Goal: Task Accomplishment & Management: Complete application form

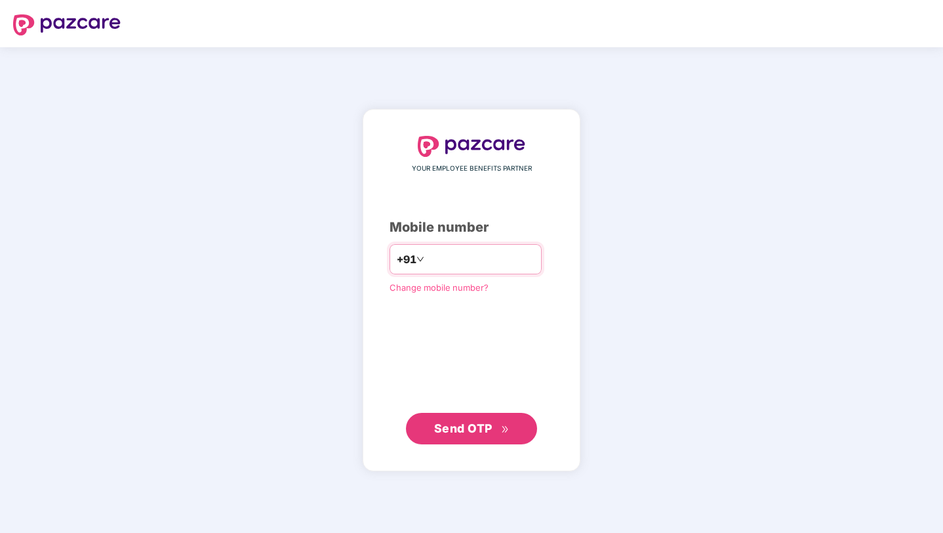
type input "**********"
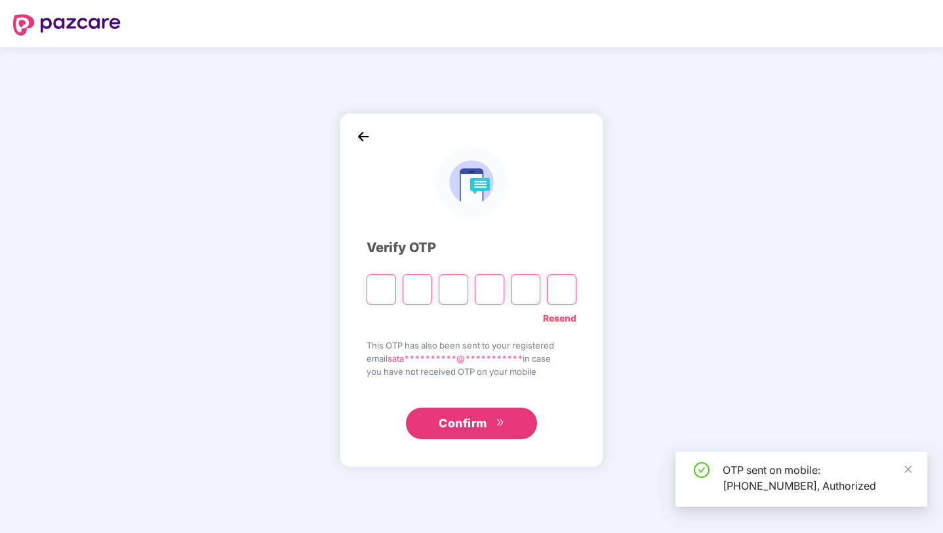
click at [695, 350] on div "**********" at bounding box center [471, 289] width 943 height 485
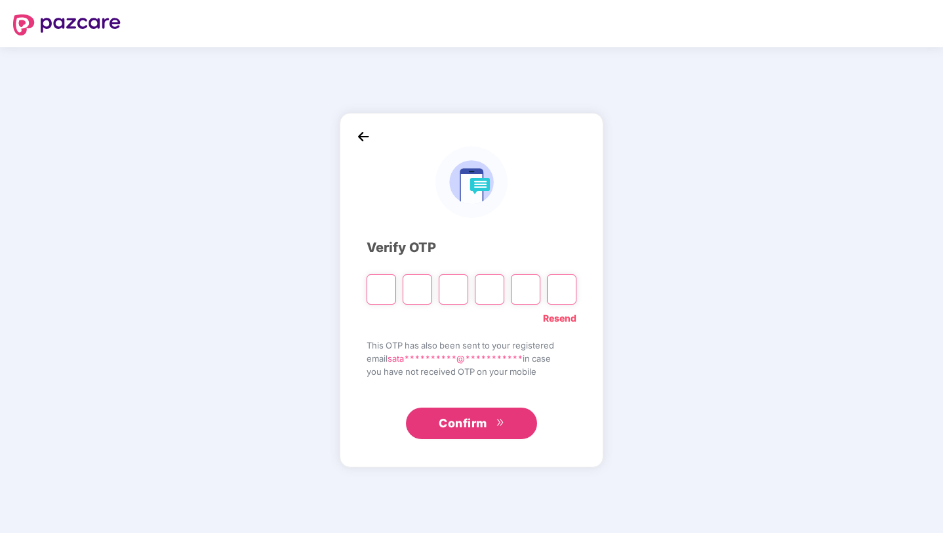
click at [385, 291] on input "Please enter verification code. Digit 1" at bounding box center [382, 289] width 30 height 30
type input "*"
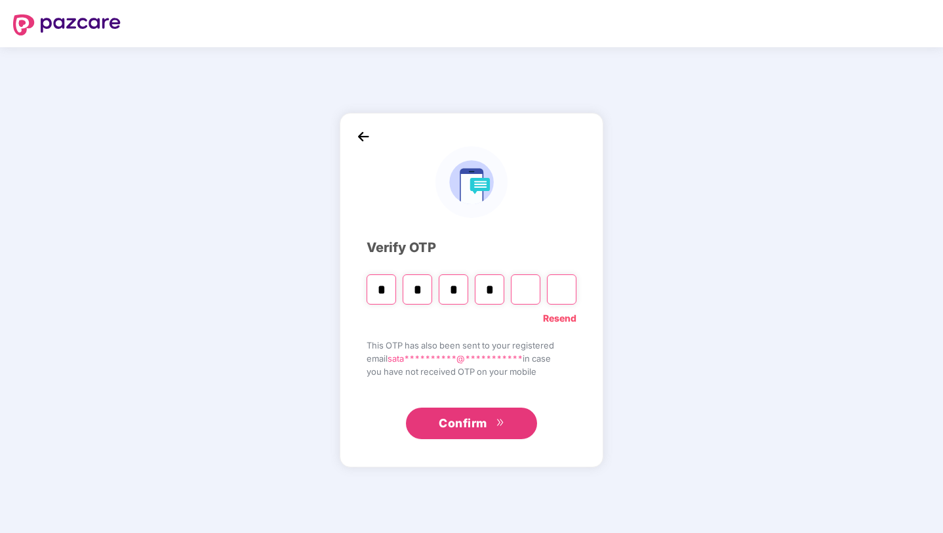
type input "*"
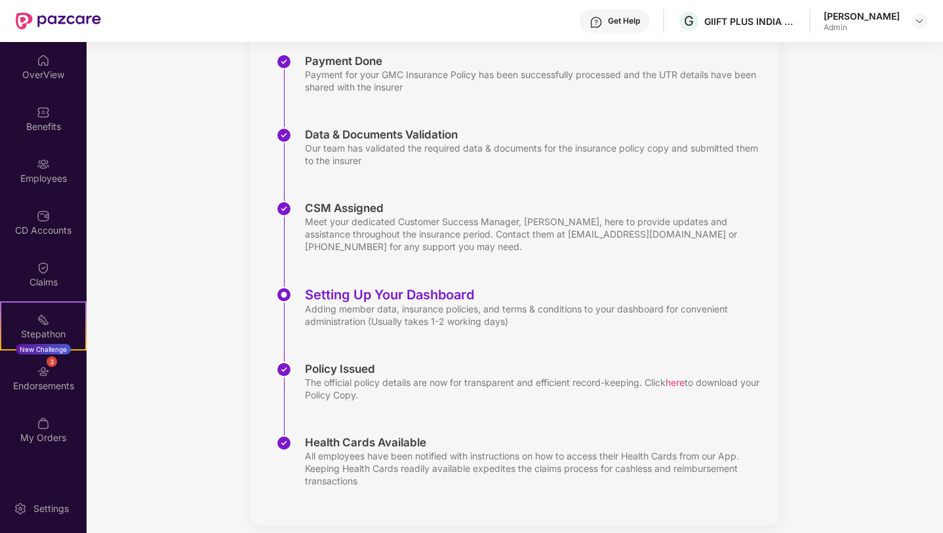
scroll to position [154, 0]
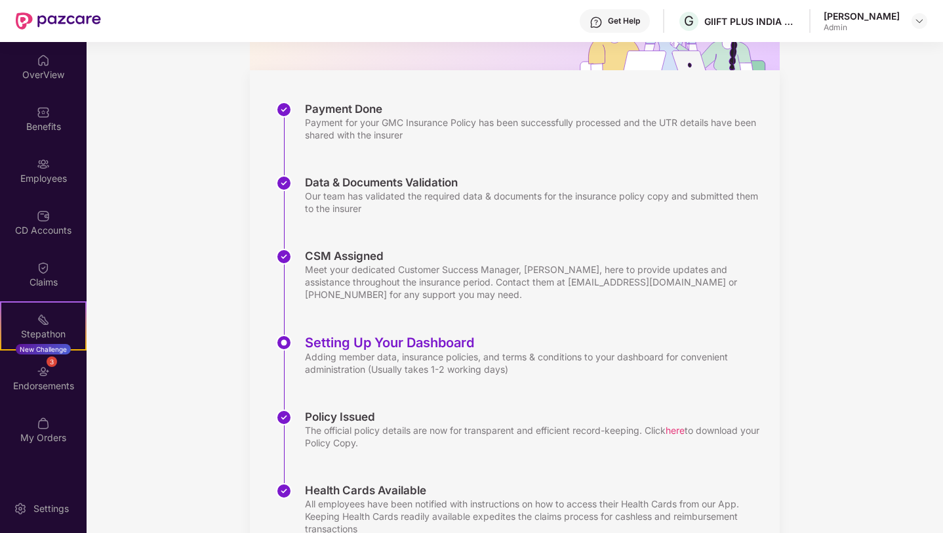
click at [910, 152] on div "Updates Onboarding with Pazcare We are actively working on your onboarding with…" at bounding box center [515, 240] width 857 height 705
click at [921, 23] on img at bounding box center [919, 21] width 10 height 10
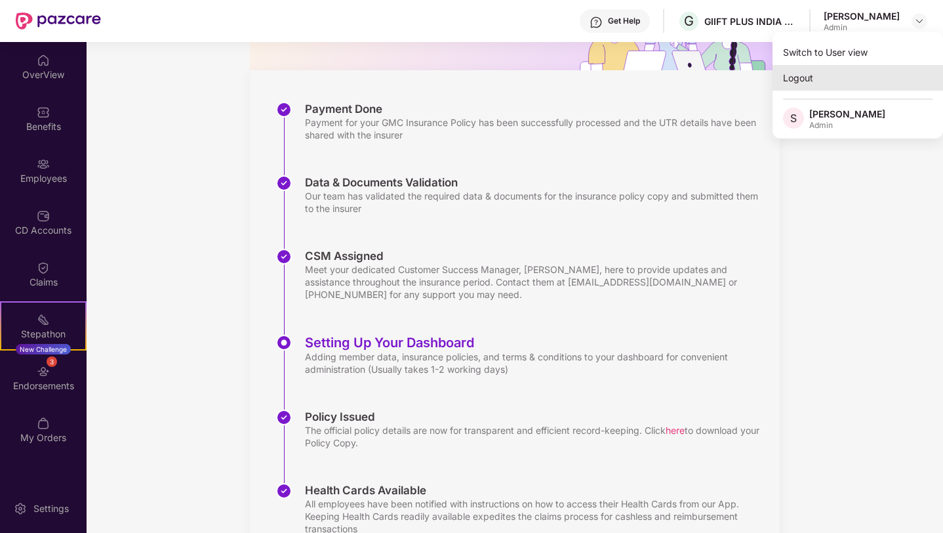
click at [910, 81] on div "Logout" at bounding box center [858, 78] width 171 height 26
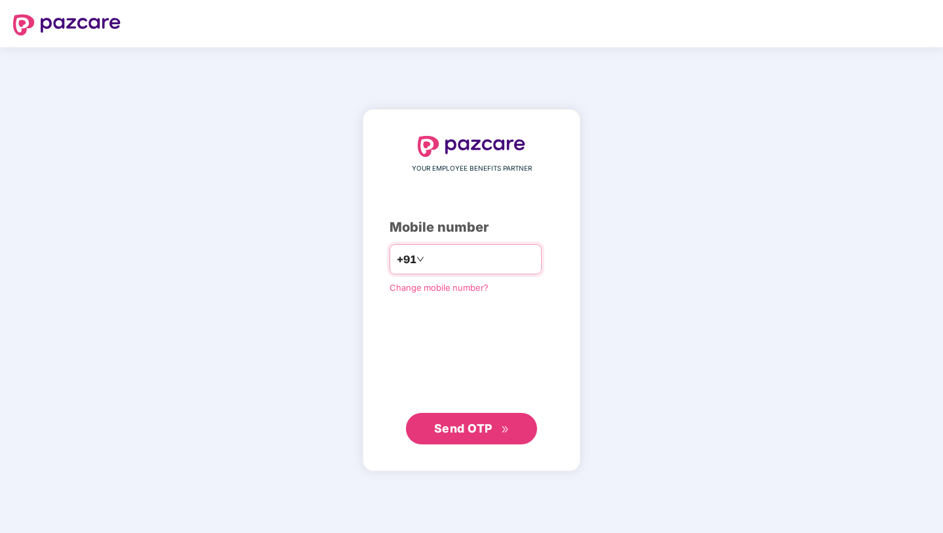
type input "**********"
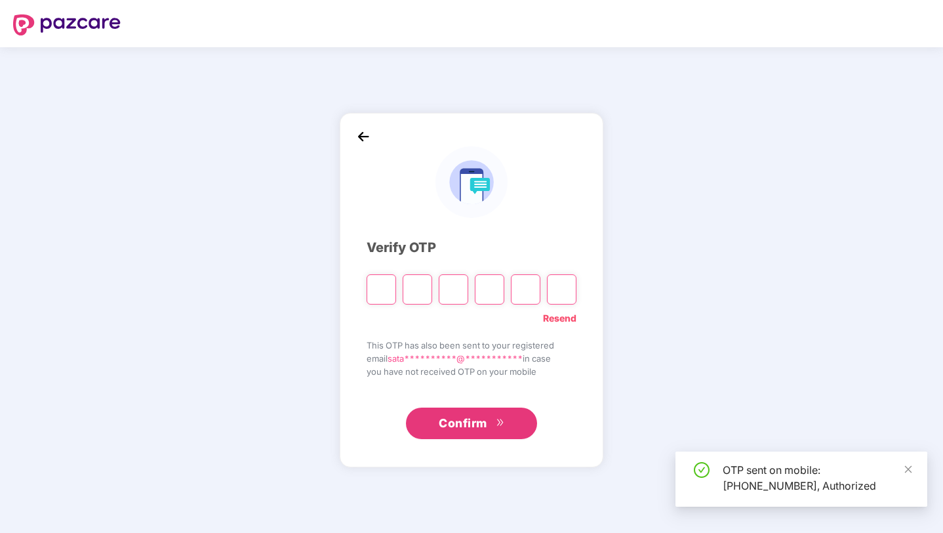
type input "*"
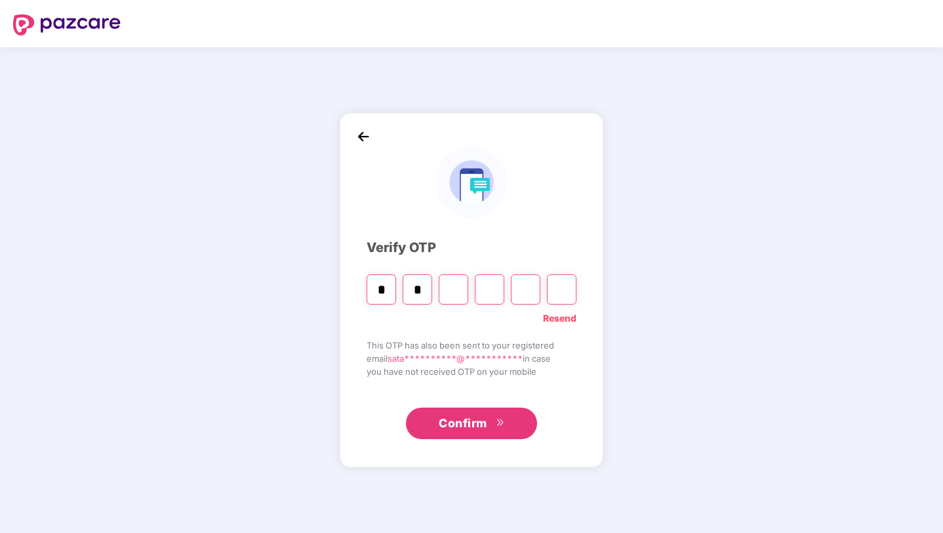
type input "*"
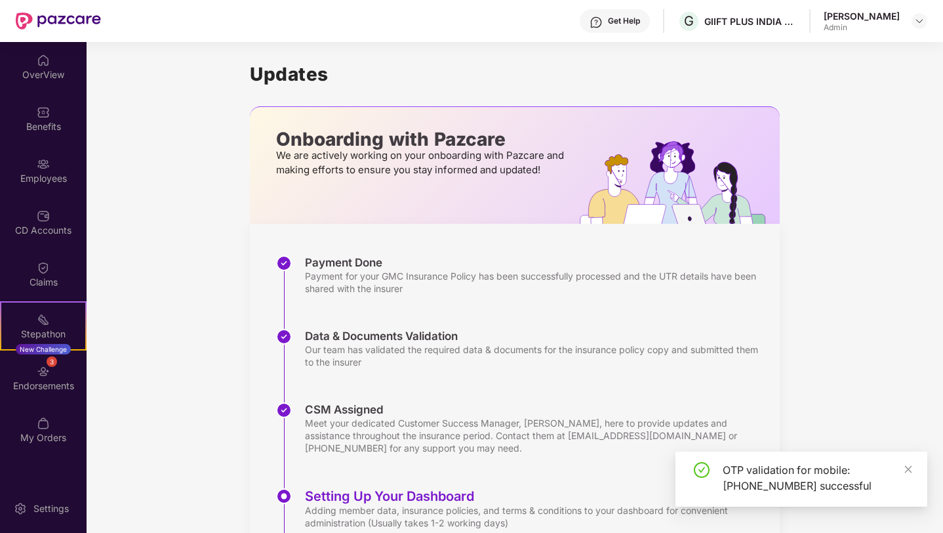
click at [912, 27] on div at bounding box center [920, 21] width 16 height 16
click at [918, 20] on img at bounding box center [919, 21] width 10 height 10
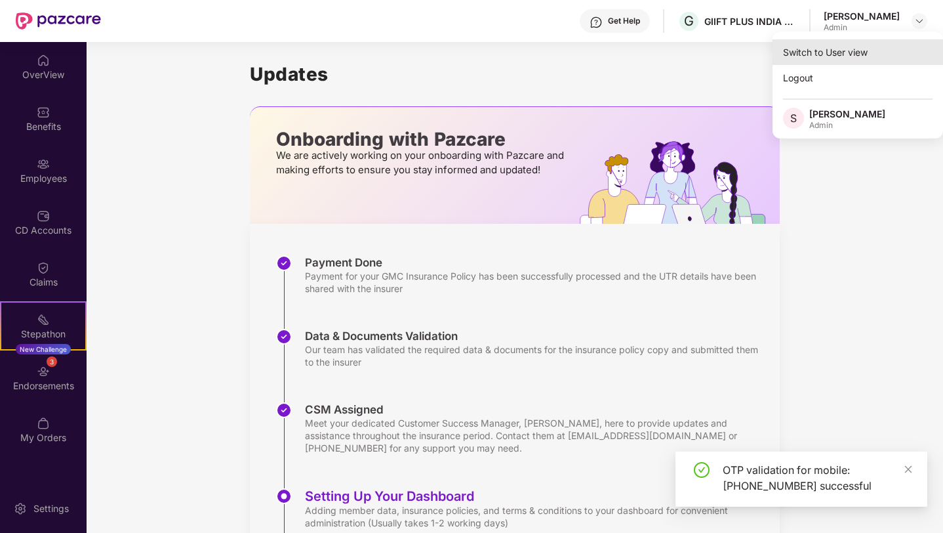
click at [818, 54] on div "Switch to User view" at bounding box center [858, 52] width 171 height 26
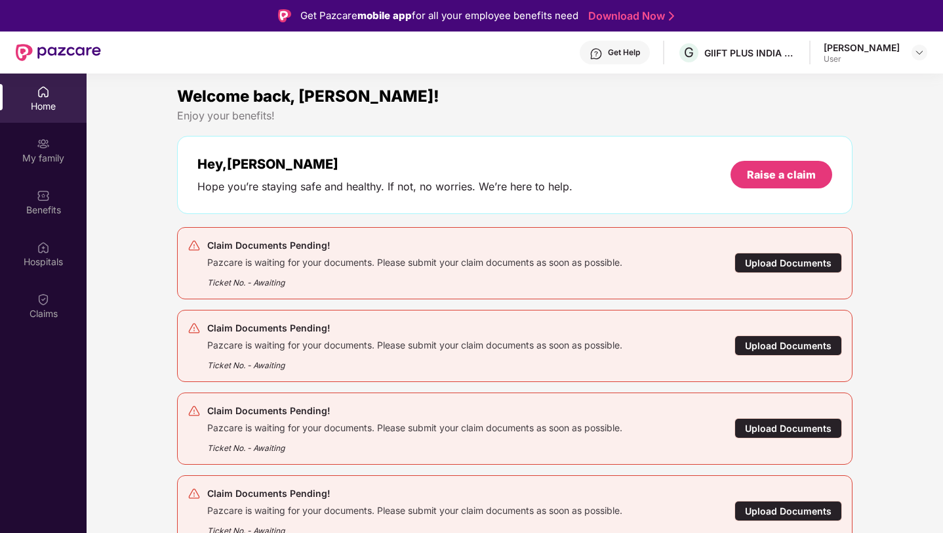
click at [39, 333] on div "Home My family Benefits Hospitals Claims" at bounding box center [43, 339] width 87 height 533
click at [39, 308] on div "Claims" at bounding box center [43, 313] width 87 height 13
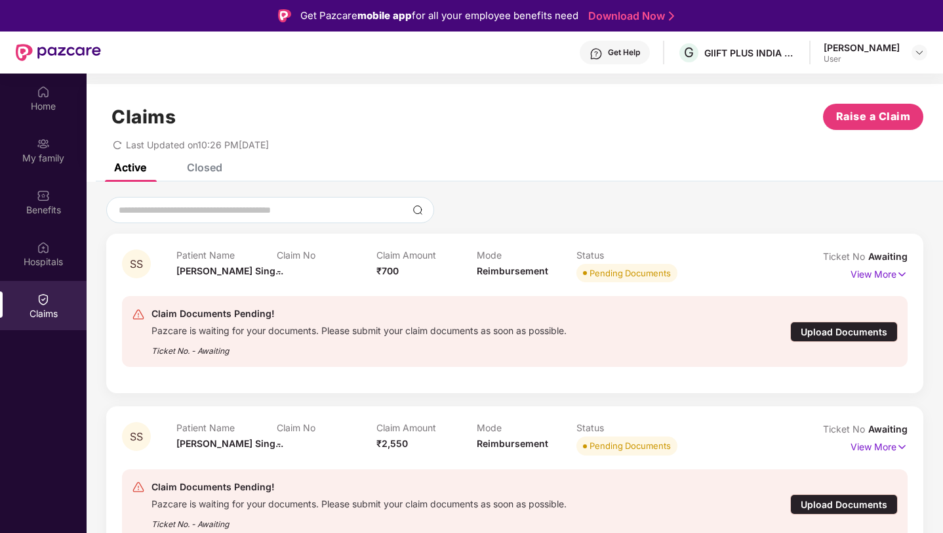
click at [840, 331] on div "Upload Documents" at bounding box center [844, 331] width 108 height 20
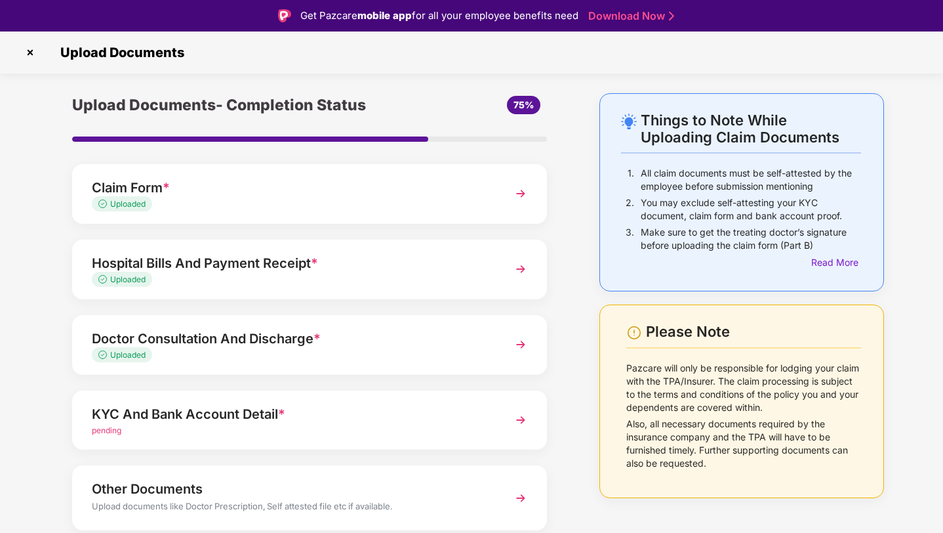
click at [518, 422] on img at bounding box center [521, 420] width 24 height 24
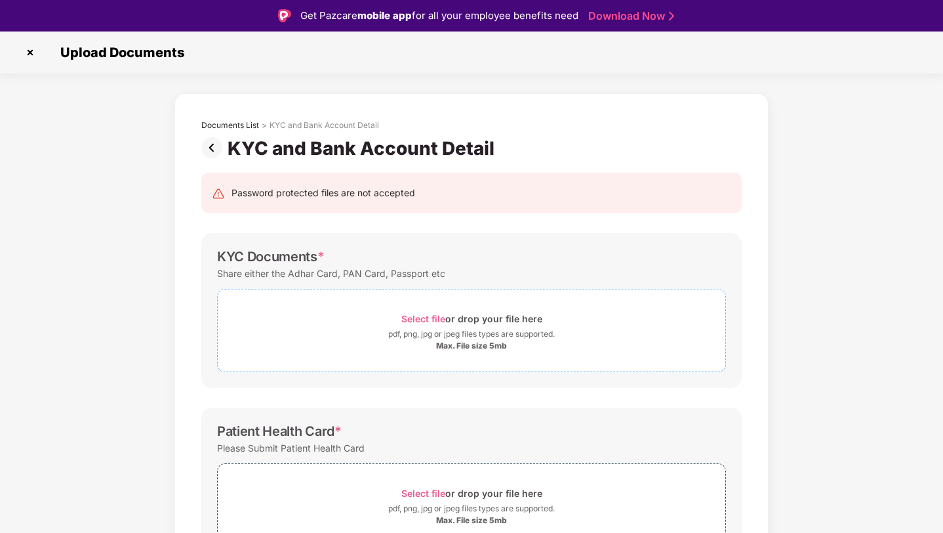
click at [429, 316] on span "Select file" at bounding box center [423, 318] width 44 height 11
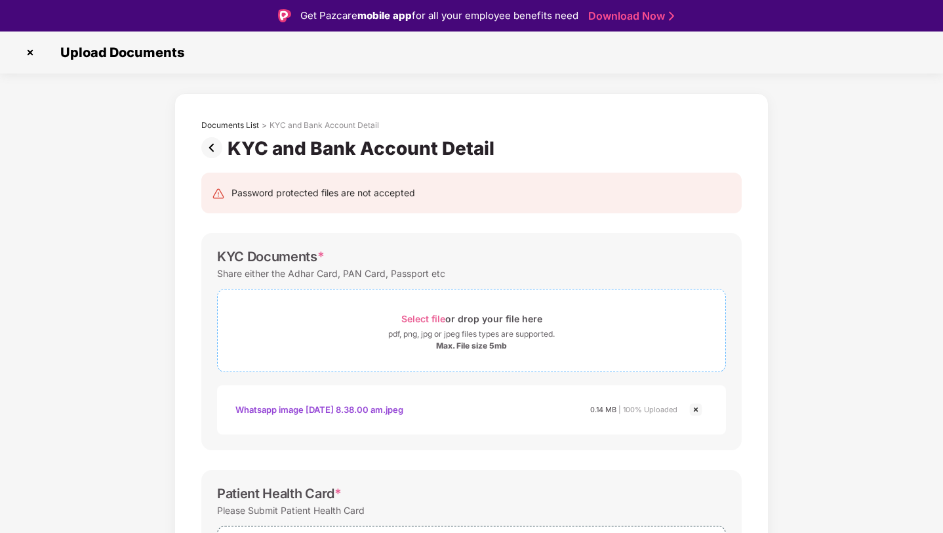
click at [423, 318] on span "Select file" at bounding box center [423, 318] width 44 height 11
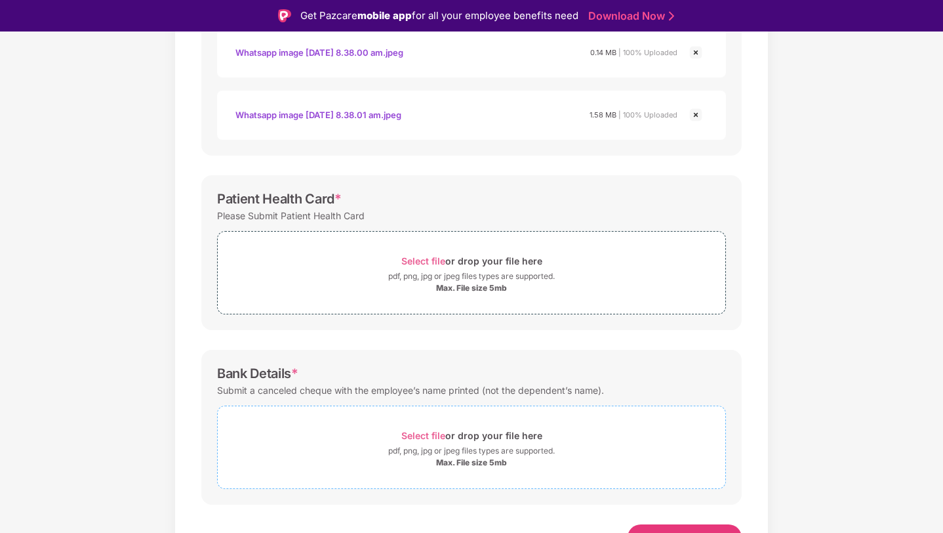
scroll to position [360, 0]
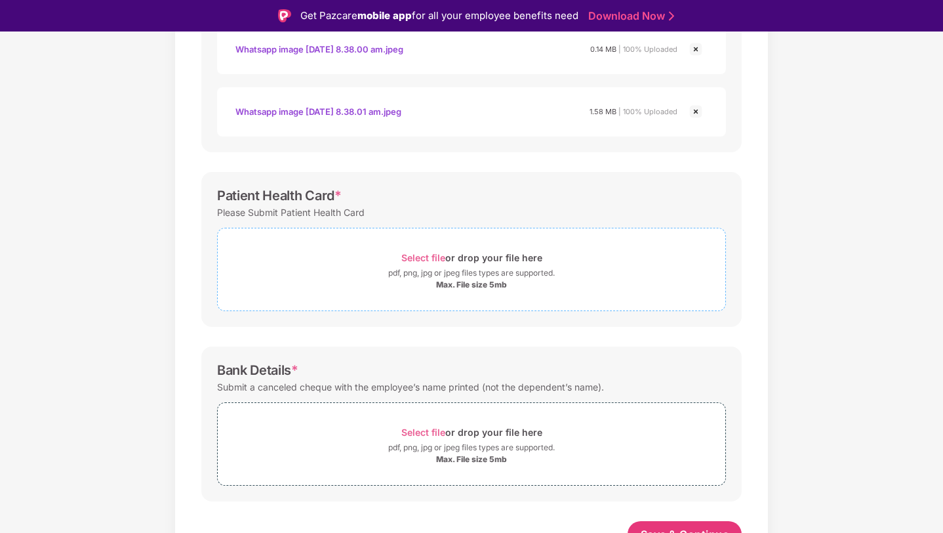
click at [432, 260] on span "Select file" at bounding box center [423, 257] width 44 height 11
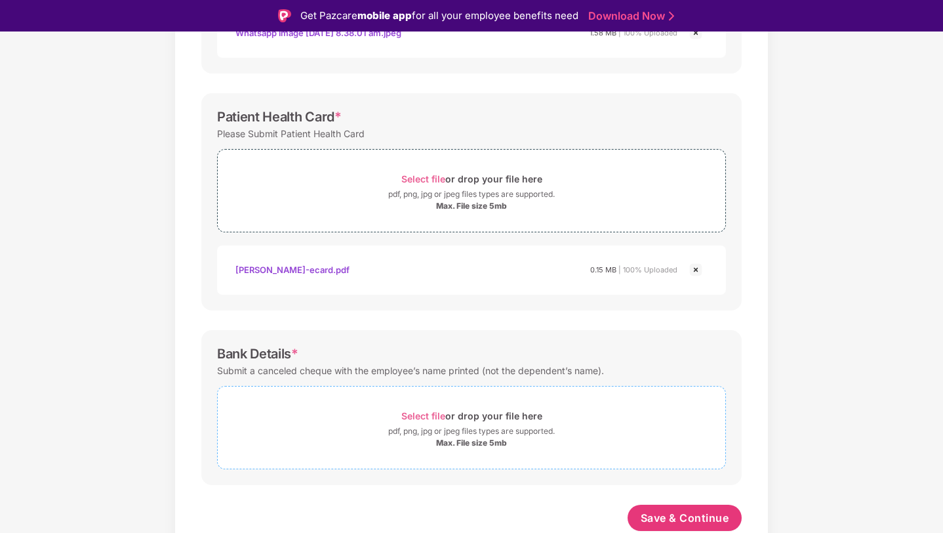
scroll to position [439, 0]
click at [430, 412] on span "Select file" at bounding box center [423, 415] width 44 height 11
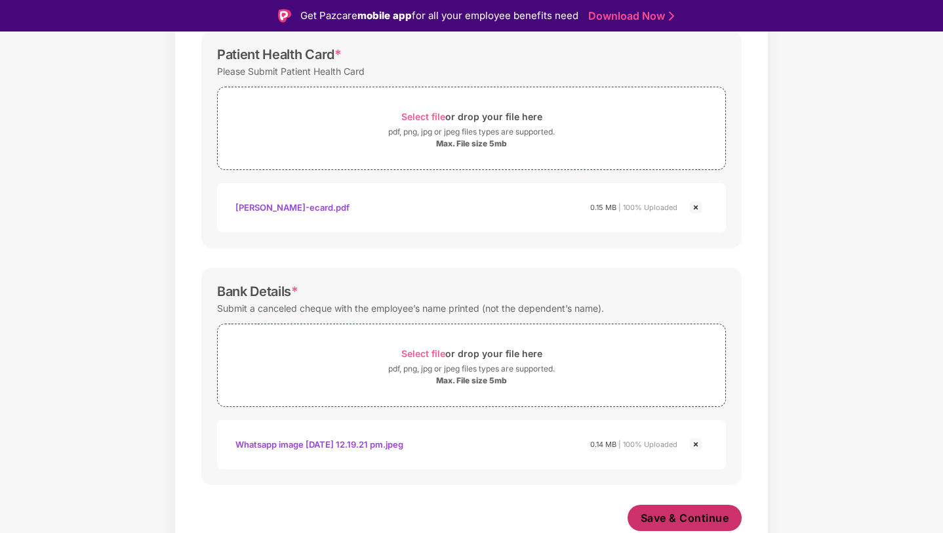
scroll to position [501, 0]
click at [681, 521] on span "Save & Continue" at bounding box center [685, 517] width 89 height 14
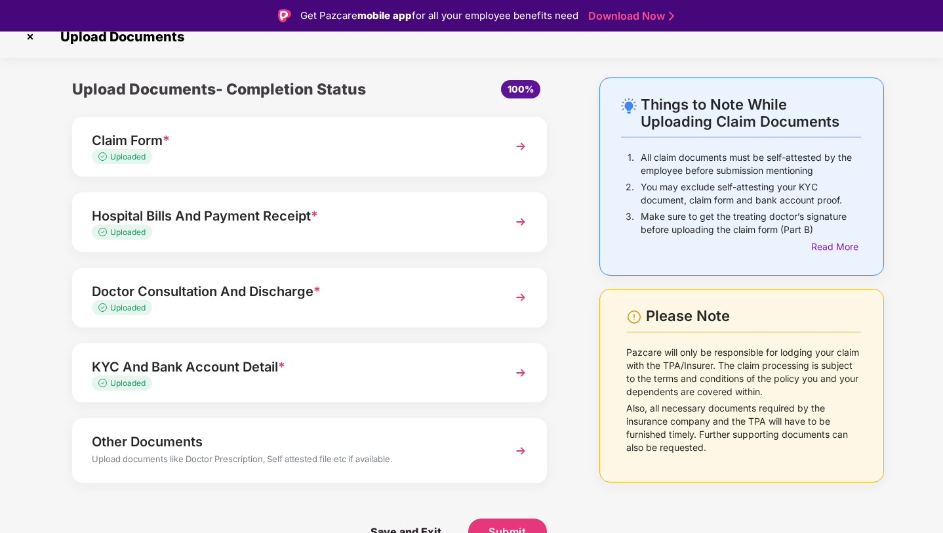
scroll to position [31, 0]
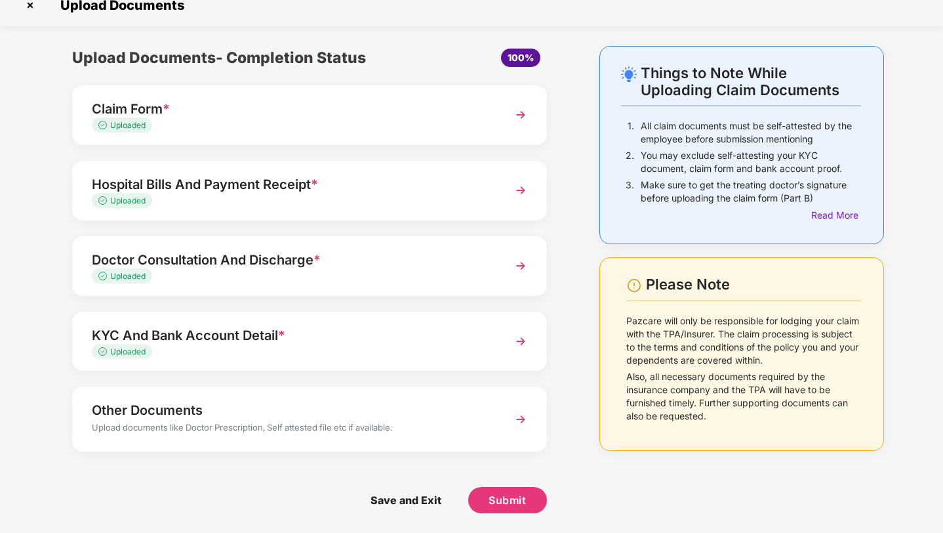
click at [506, 415] on div "Other Documents Upload documents like Doctor Prescription, Self attested file e…" at bounding box center [309, 418] width 475 height 64
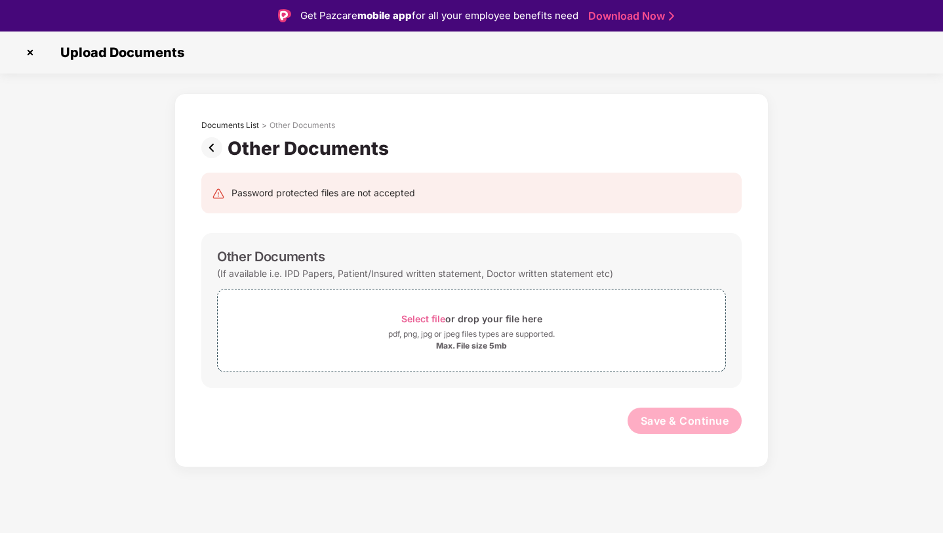
click at [28, 52] on img at bounding box center [30, 52] width 21 height 21
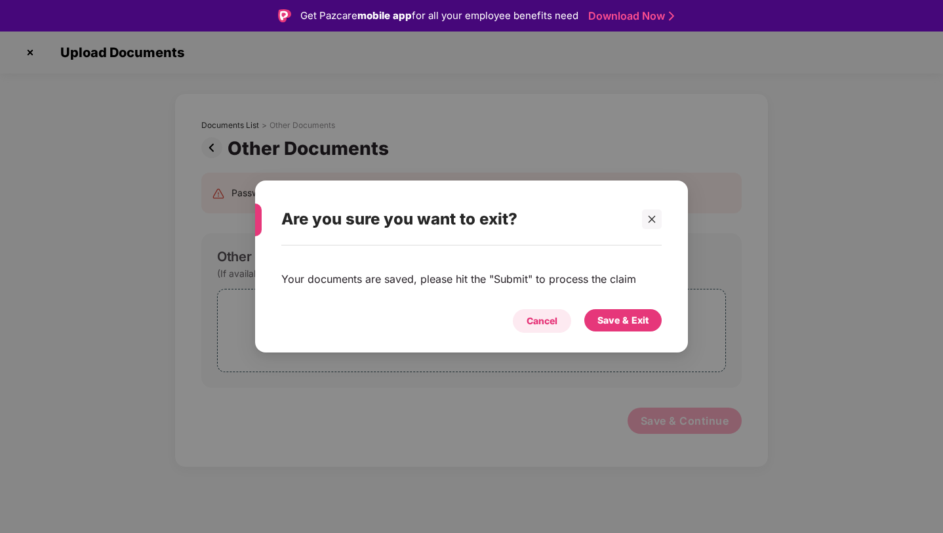
click at [545, 325] on div "Cancel" at bounding box center [542, 321] width 31 height 14
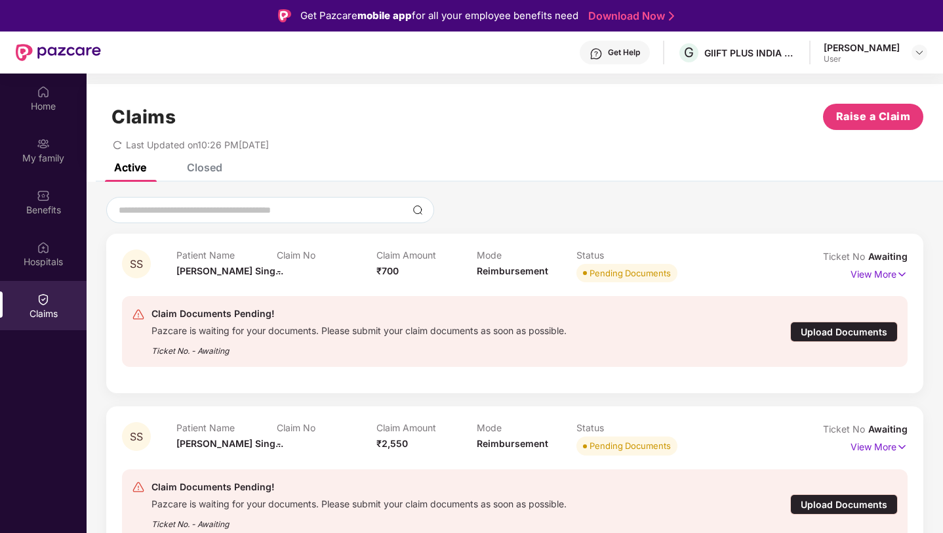
click at [813, 331] on div "Upload Documents" at bounding box center [844, 331] width 108 height 20
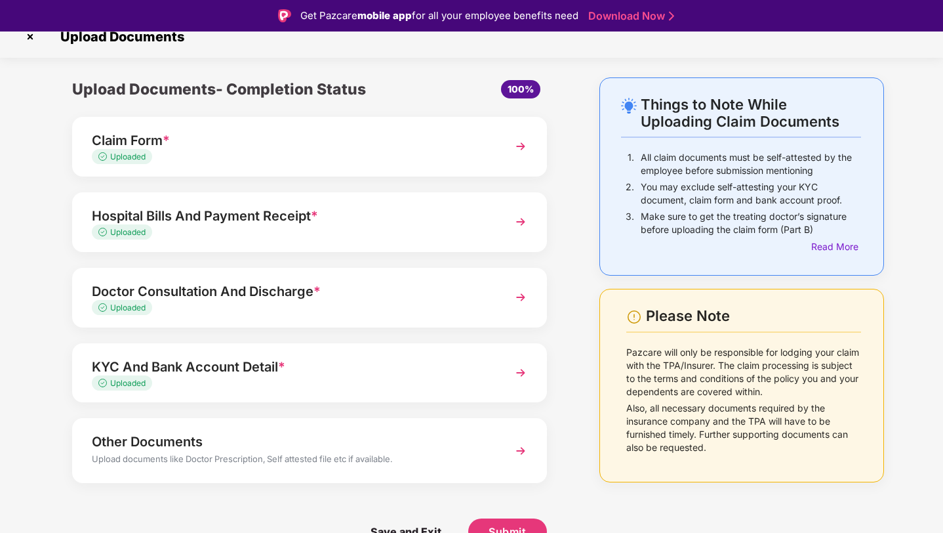
scroll to position [31, 0]
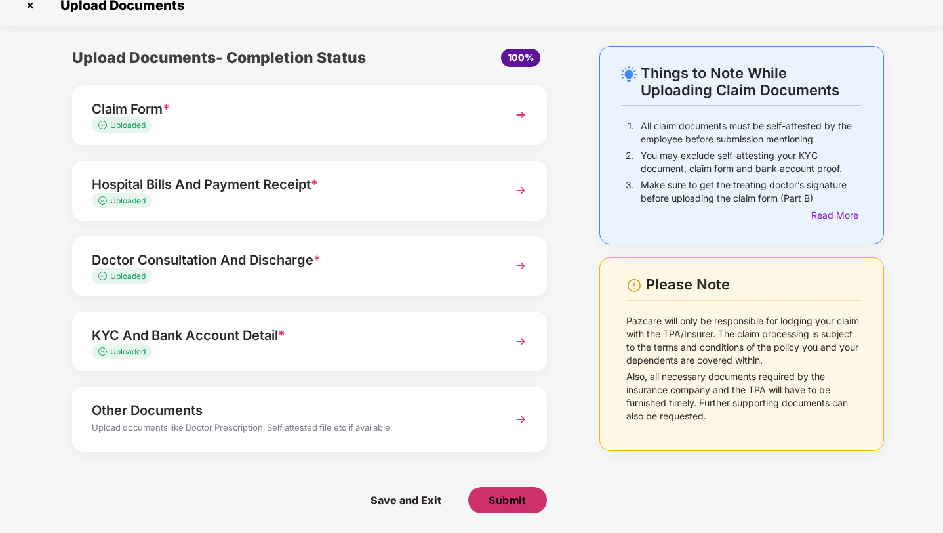
click at [508, 498] on span "Submit" at bounding box center [507, 500] width 37 height 14
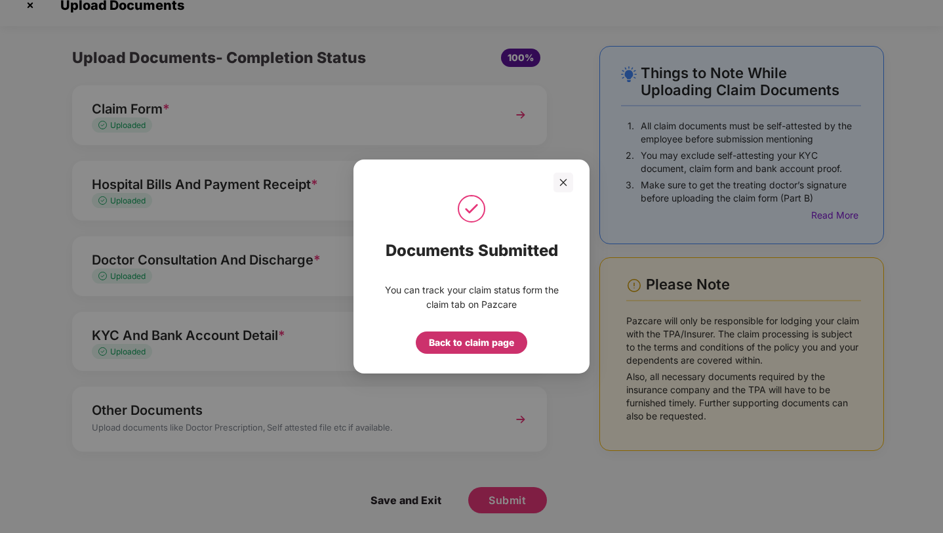
click at [476, 346] on div "Back to claim page" at bounding box center [471, 342] width 85 height 14
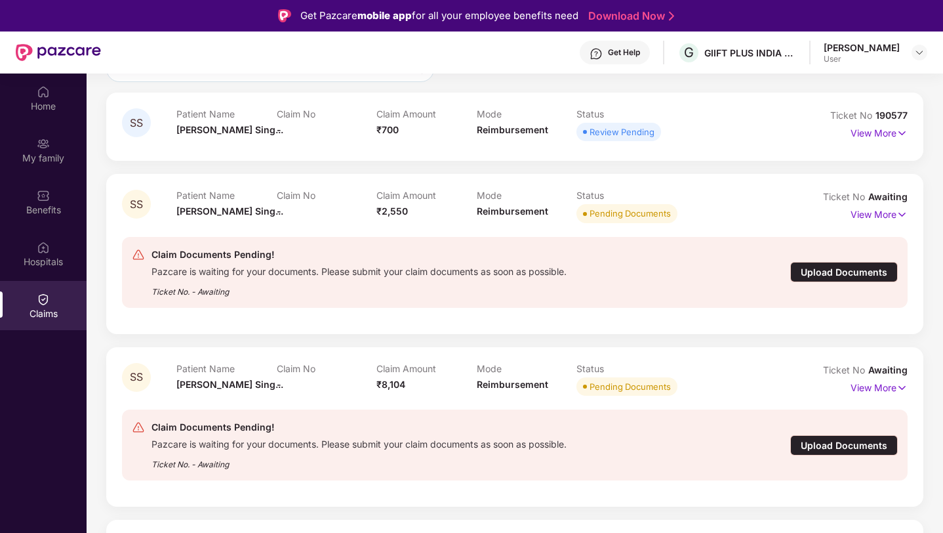
scroll to position [126, 0]
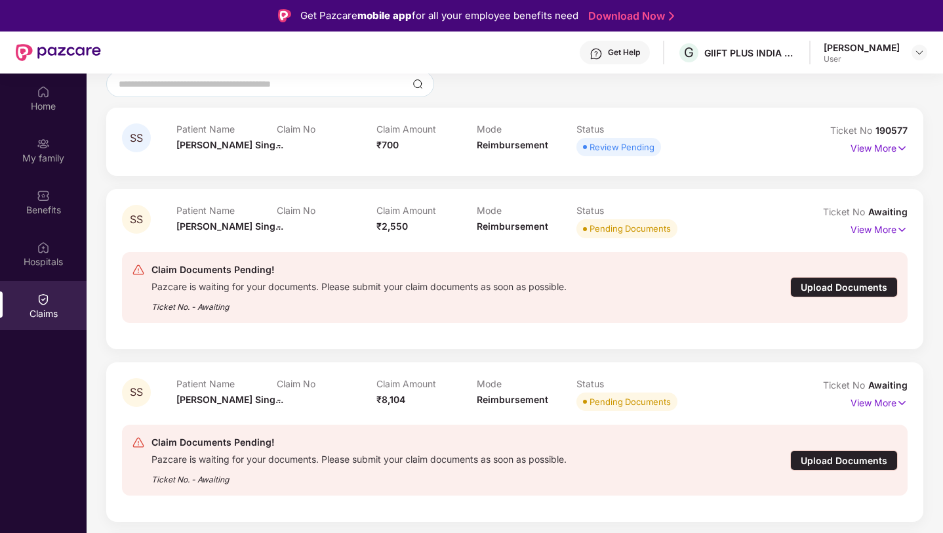
click at [846, 280] on div "Upload Documents" at bounding box center [844, 287] width 108 height 20
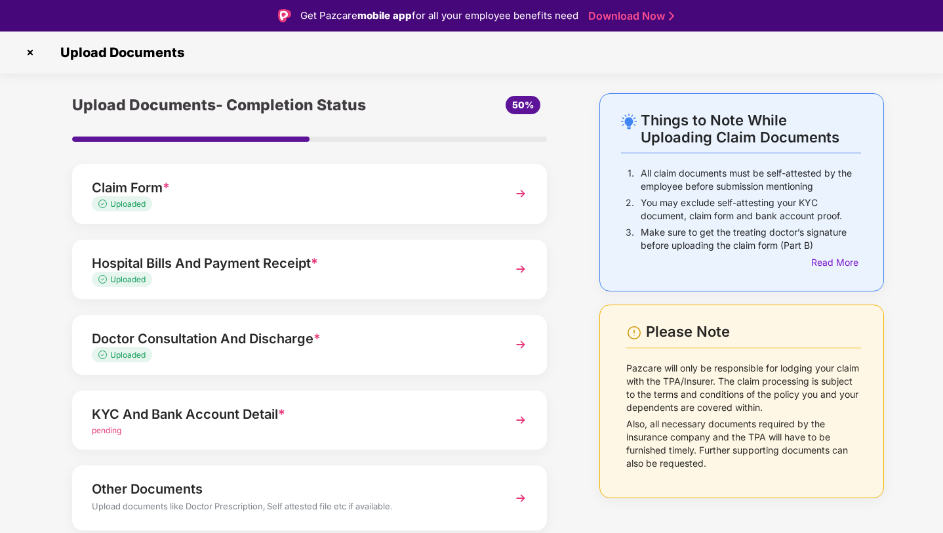
scroll to position [47, 0]
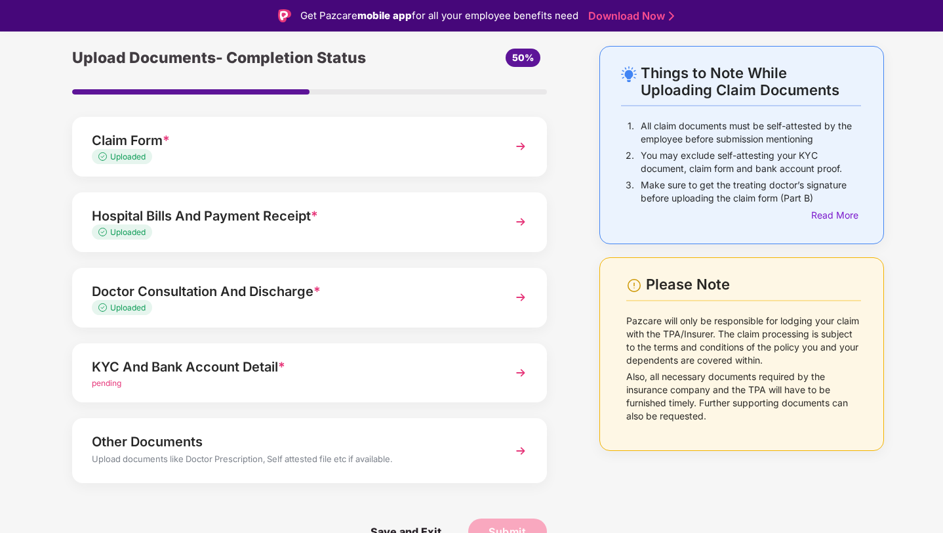
click at [514, 380] on img at bounding box center [521, 373] width 24 height 24
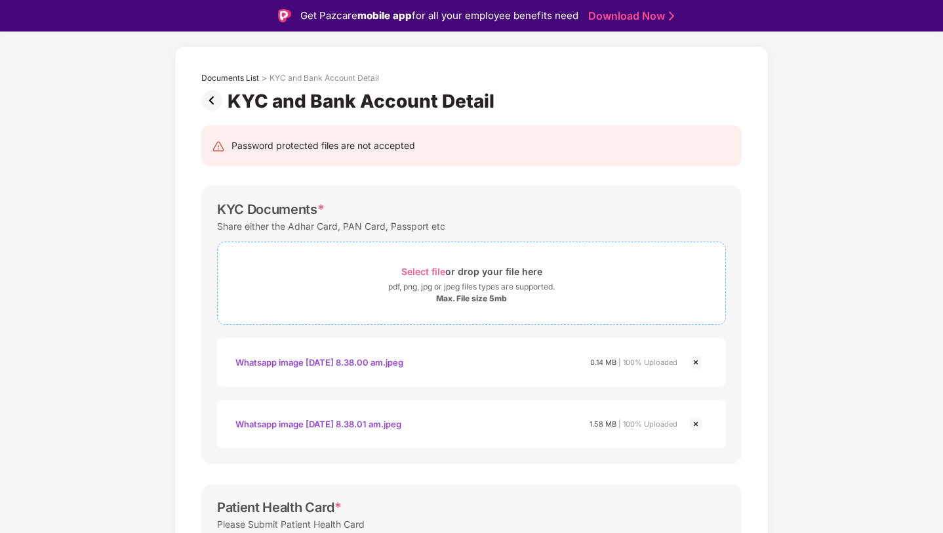
click at [418, 266] on span "Select file" at bounding box center [423, 271] width 44 height 11
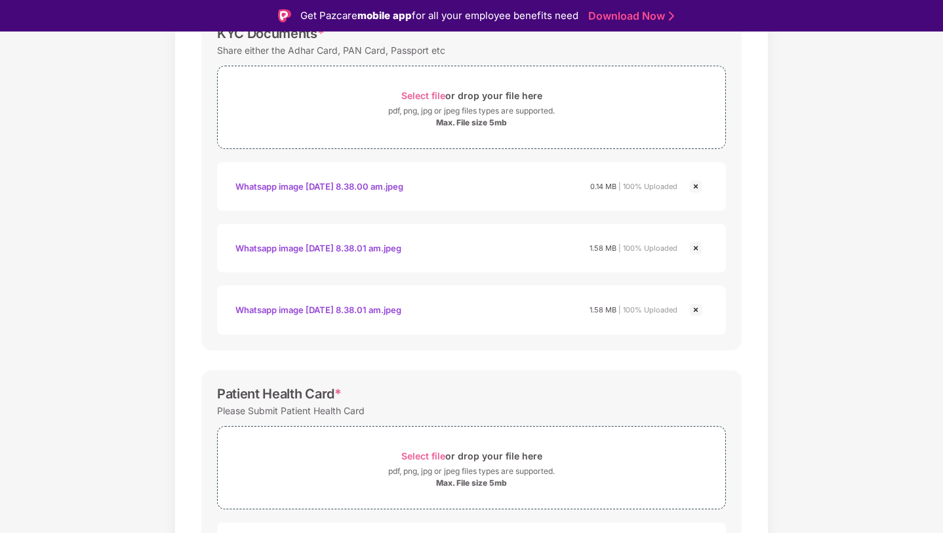
scroll to position [261, 0]
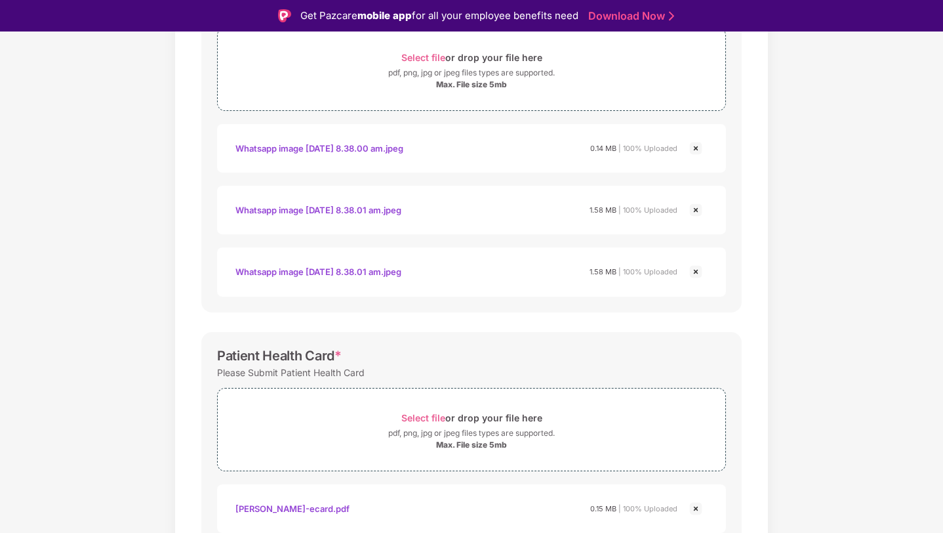
click at [695, 268] on img at bounding box center [696, 272] width 16 height 16
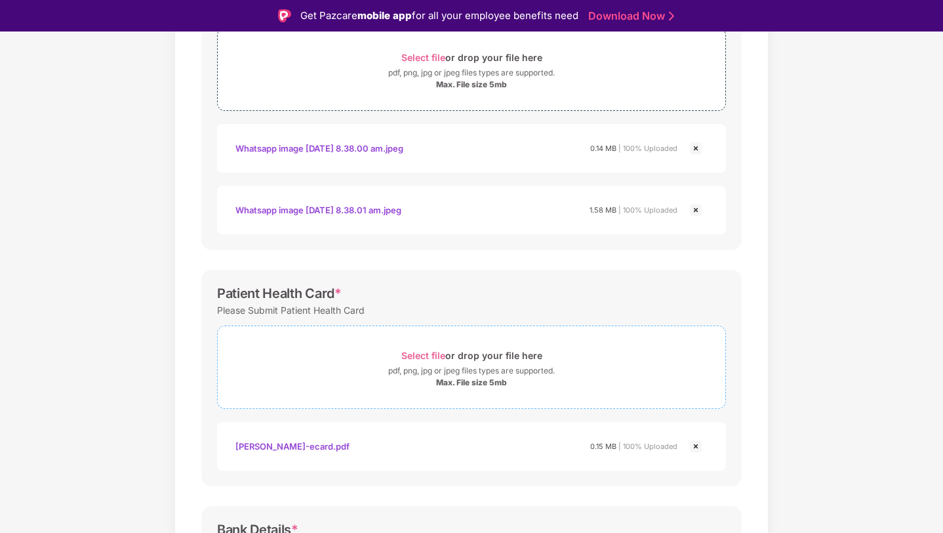
click at [417, 352] on span "Select file" at bounding box center [423, 355] width 44 height 11
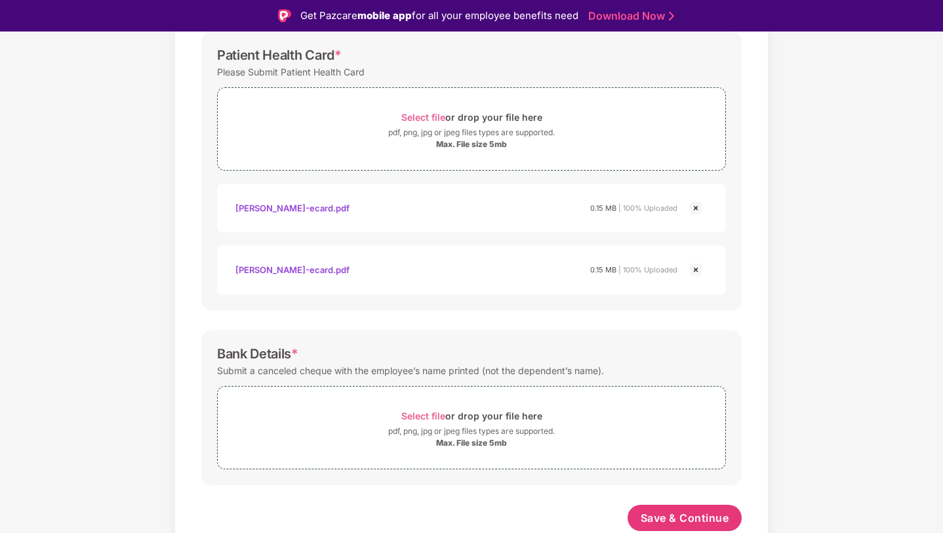
click at [694, 266] on img at bounding box center [696, 270] width 16 height 16
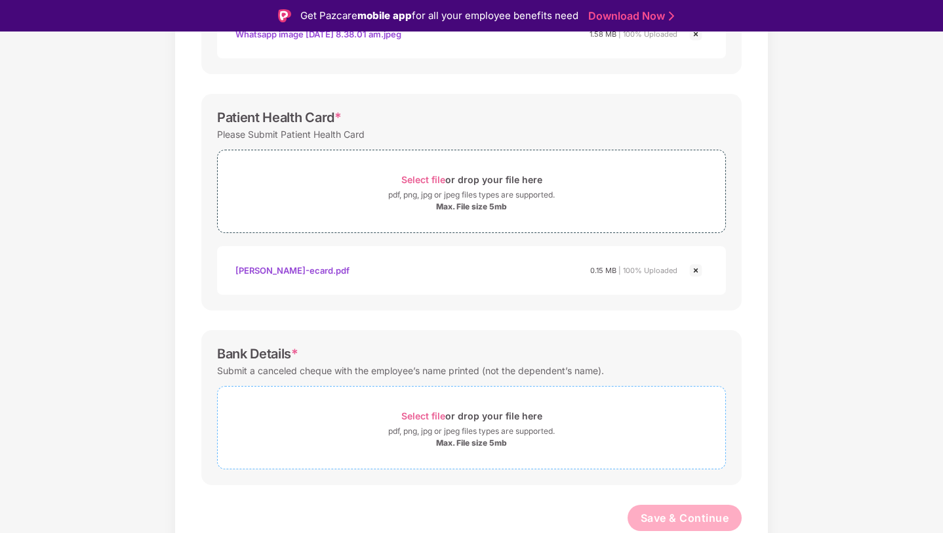
click at [417, 412] on span "Select file" at bounding box center [423, 415] width 44 height 11
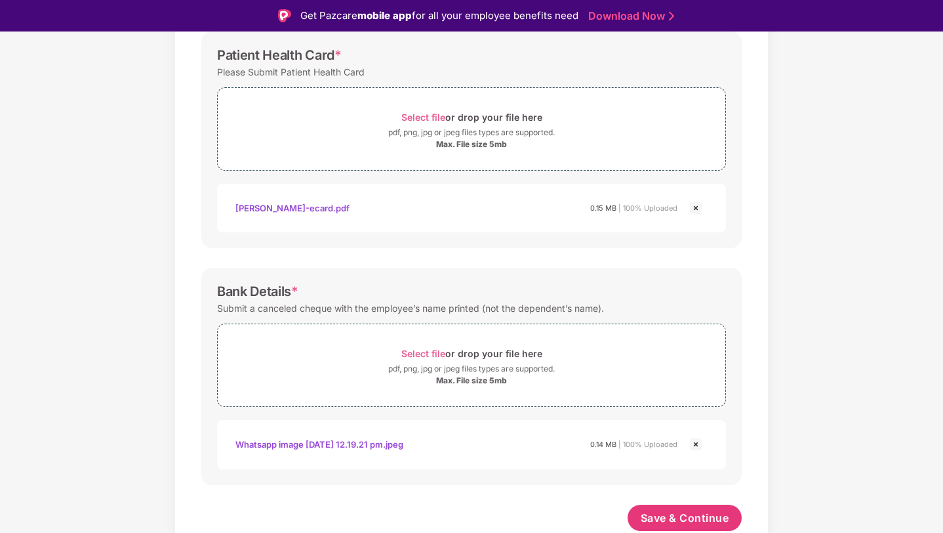
scroll to position [499, 0]
click at [685, 518] on span "Save & Continue" at bounding box center [685, 517] width 89 height 14
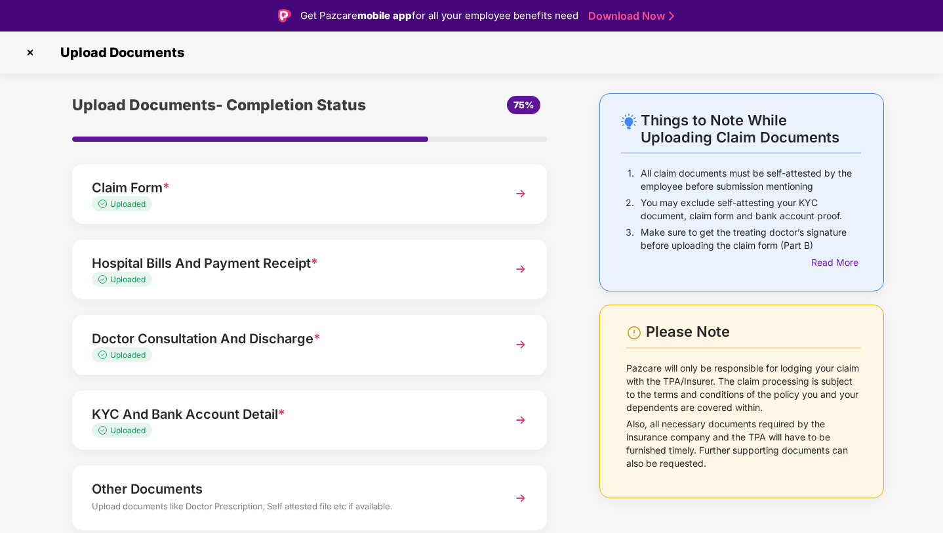
scroll to position [47, 0]
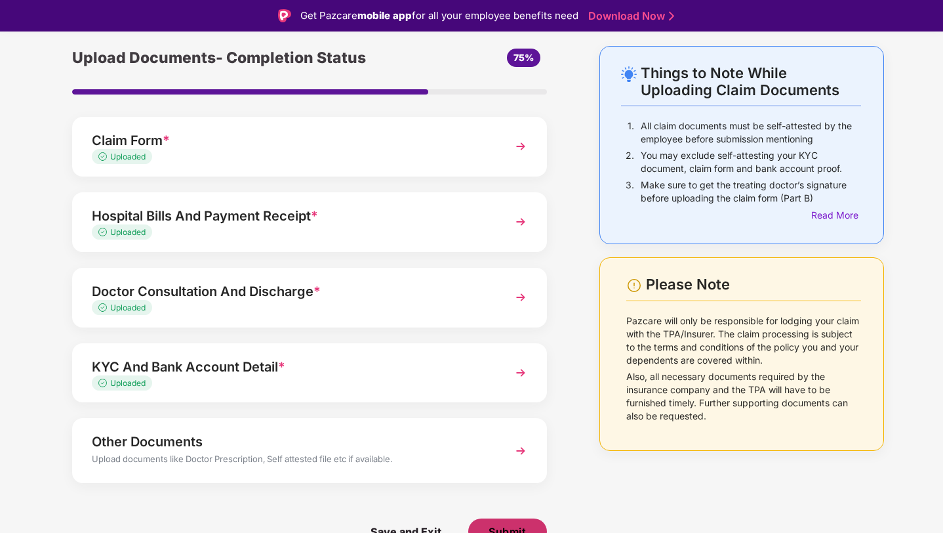
click at [523, 524] on span "Submit" at bounding box center [507, 531] width 37 height 14
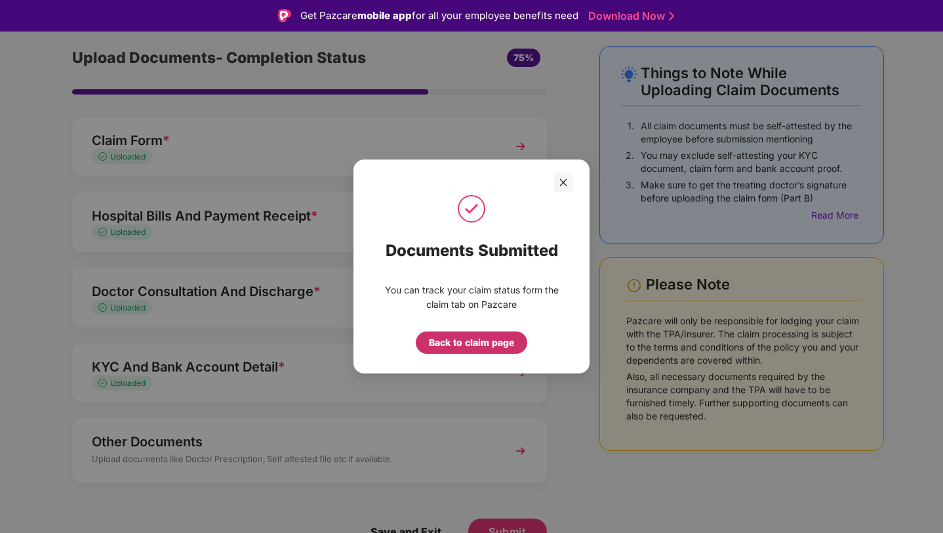
click at [479, 342] on div "Back to claim page" at bounding box center [471, 342] width 85 height 14
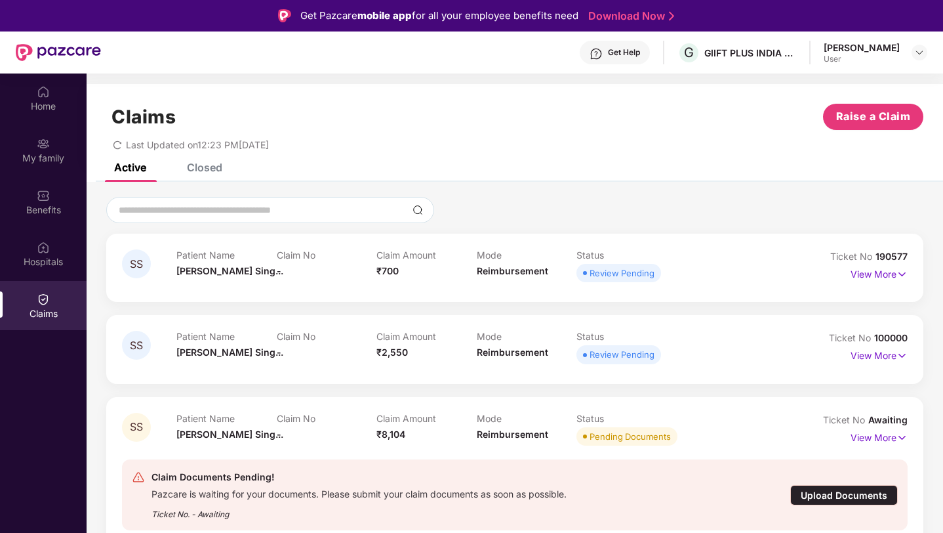
scroll to position [136, 0]
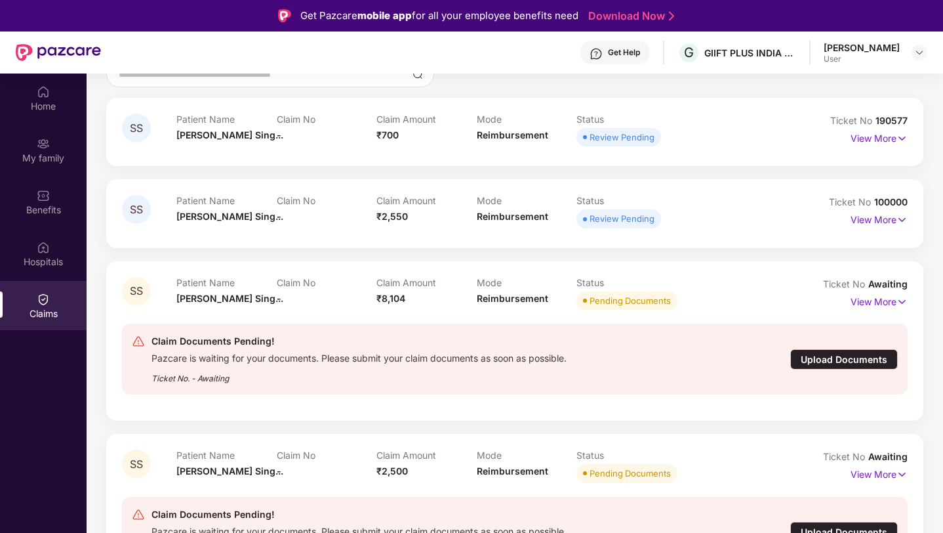
click at [841, 354] on div "Upload Documents" at bounding box center [844, 359] width 108 height 20
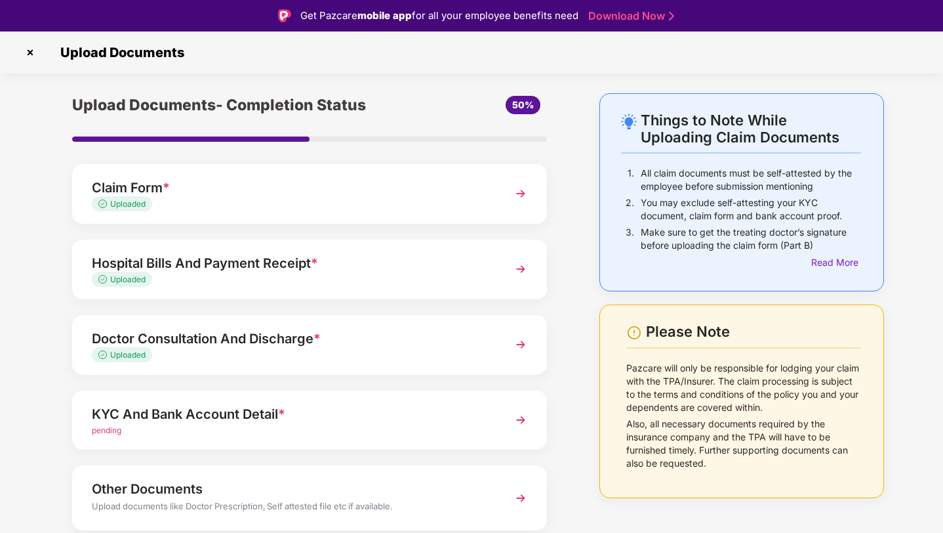
scroll to position [47, 0]
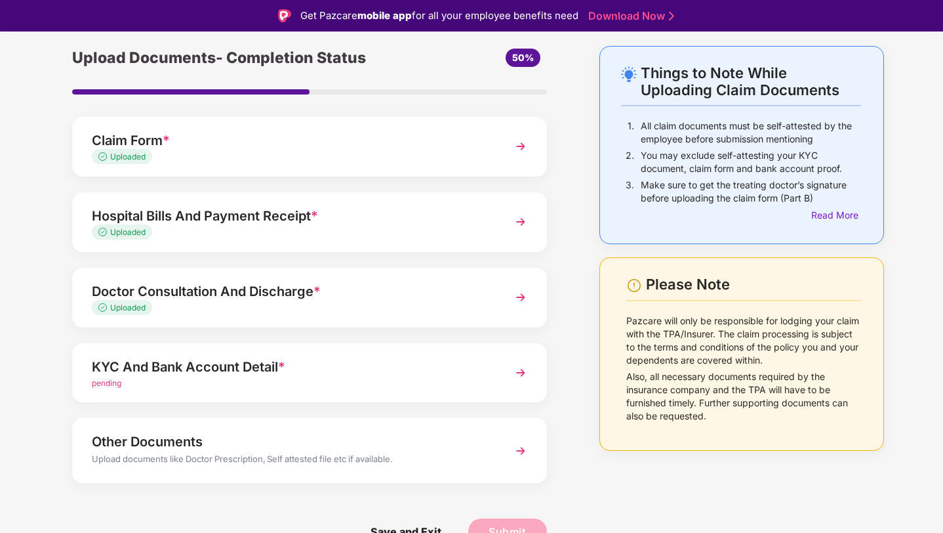
click at [523, 368] on img at bounding box center [521, 373] width 24 height 24
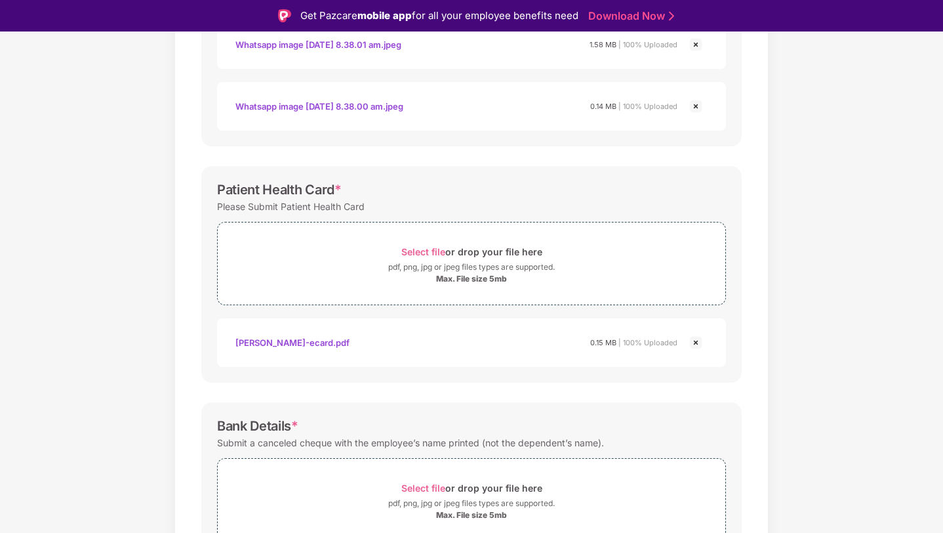
scroll to position [437, 0]
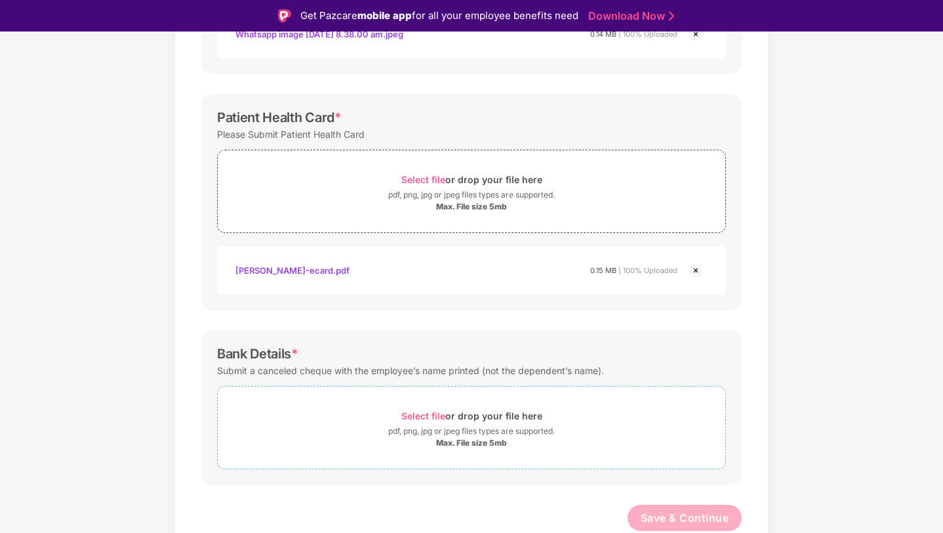
click at [435, 419] on span "Select file" at bounding box center [423, 415] width 44 height 11
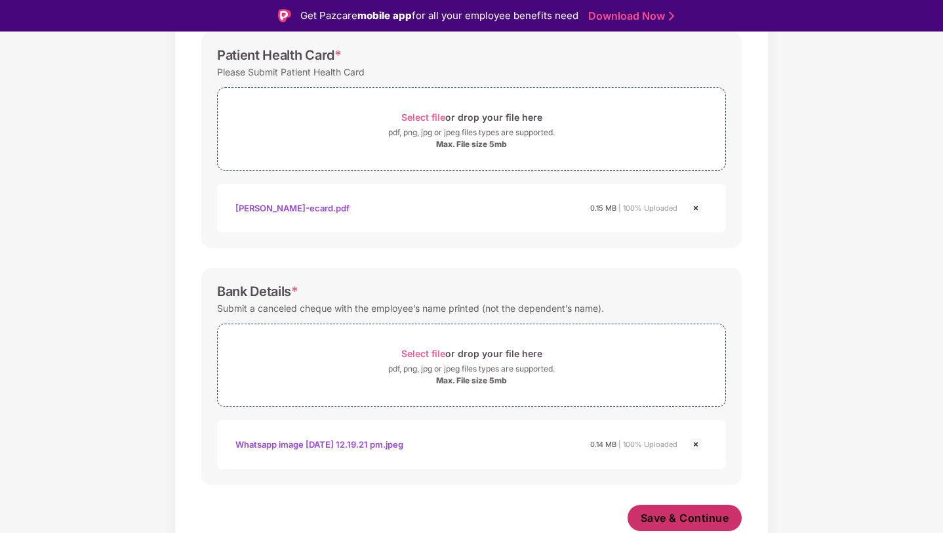
scroll to position [499, 0]
click at [674, 514] on span "Save & Continue" at bounding box center [685, 517] width 89 height 14
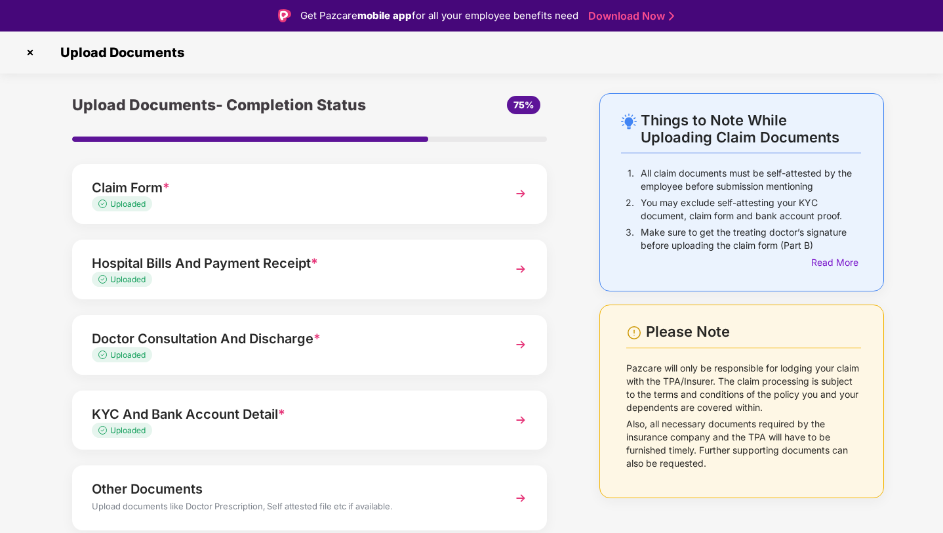
scroll to position [47, 0]
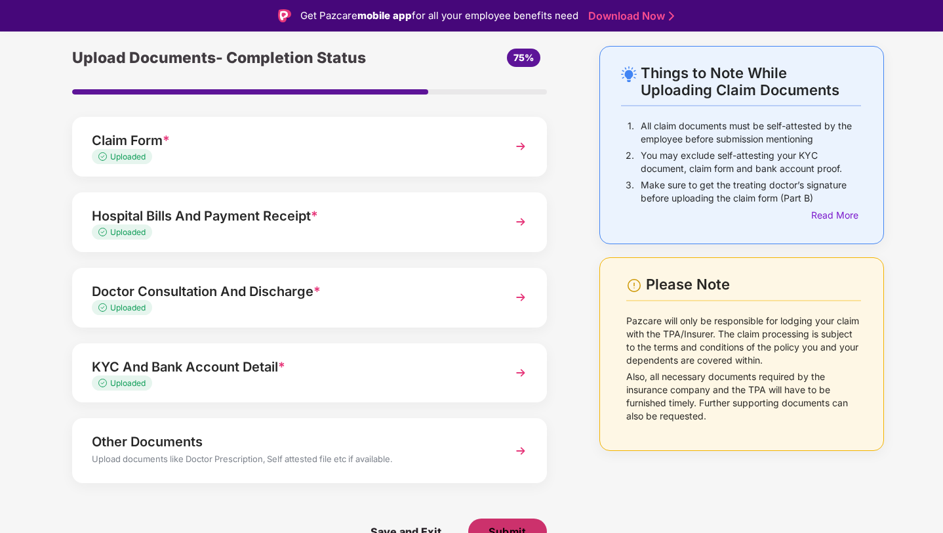
click at [516, 525] on span "Submit" at bounding box center [507, 531] width 37 height 14
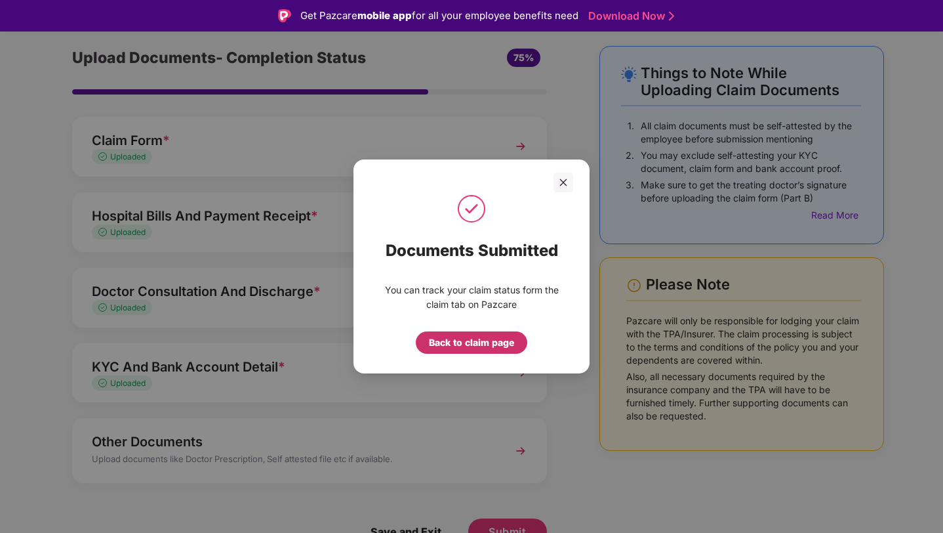
click at [487, 343] on div "Back to claim page" at bounding box center [471, 342] width 85 height 14
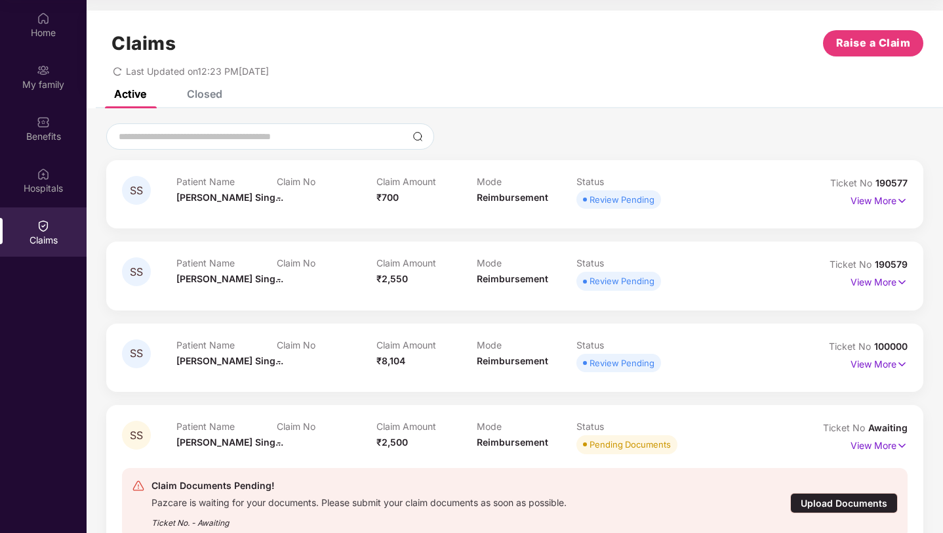
scroll to position [45, 0]
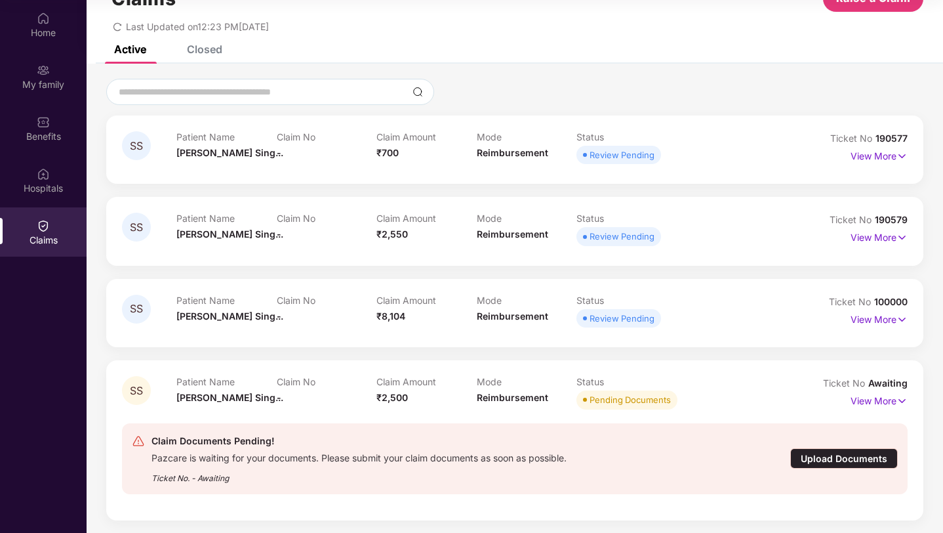
click at [820, 459] on div "Upload Documents" at bounding box center [844, 458] width 108 height 20
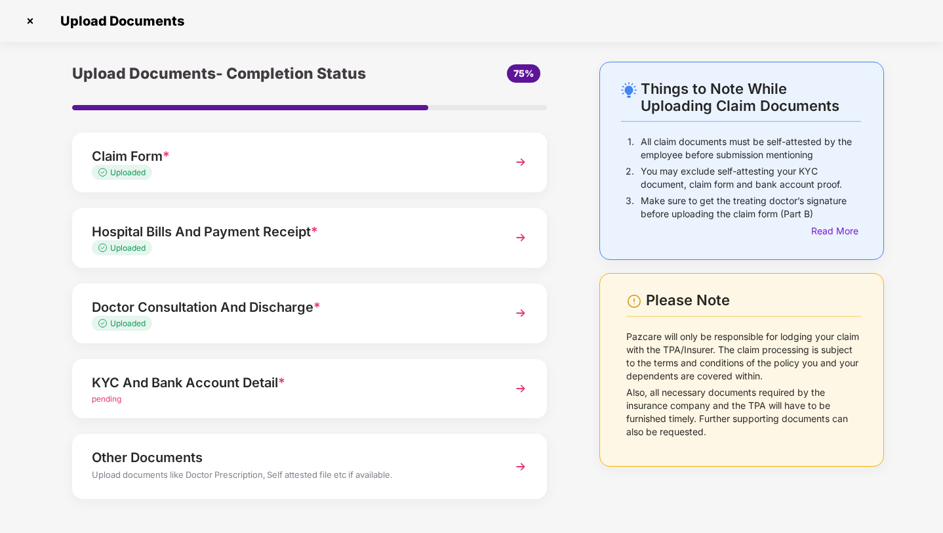
scroll to position [47, 0]
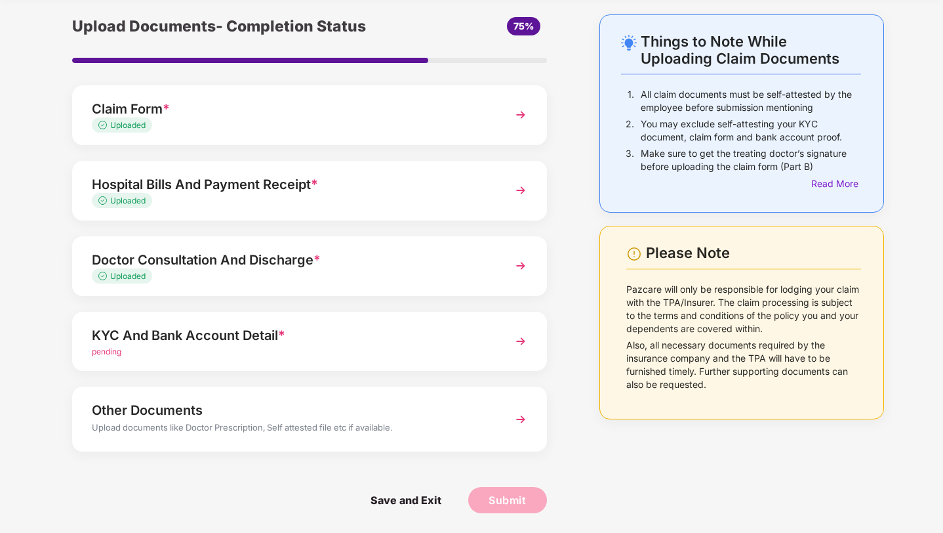
click at [523, 339] on img at bounding box center [521, 341] width 24 height 24
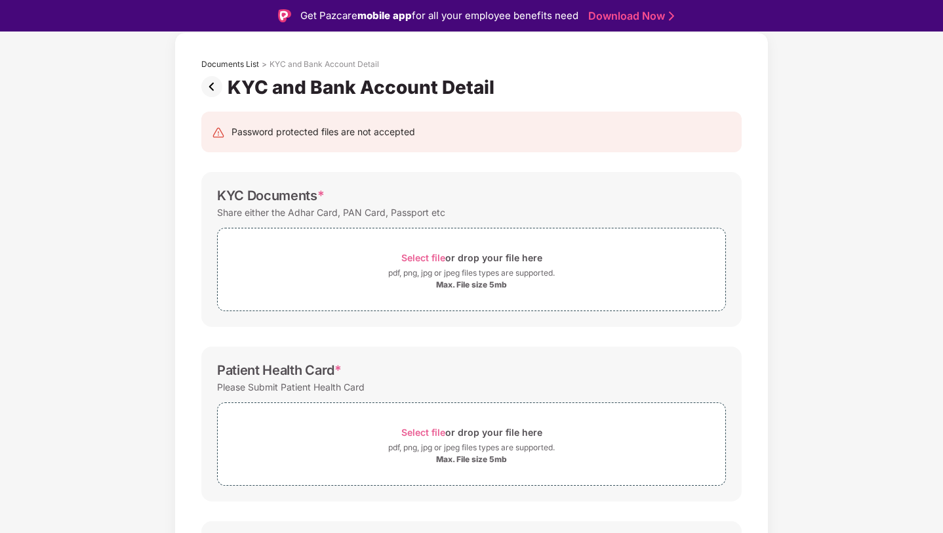
scroll to position [62, 0]
click at [425, 251] on span "Select file" at bounding box center [423, 256] width 44 height 11
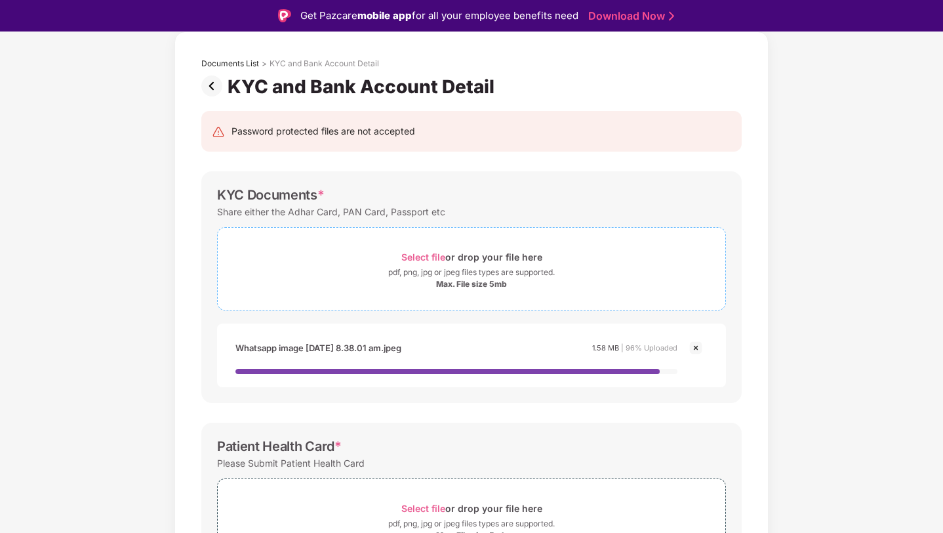
click at [415, 257] on span "Select file" at bounding box center [423, 256] width 44 height 11
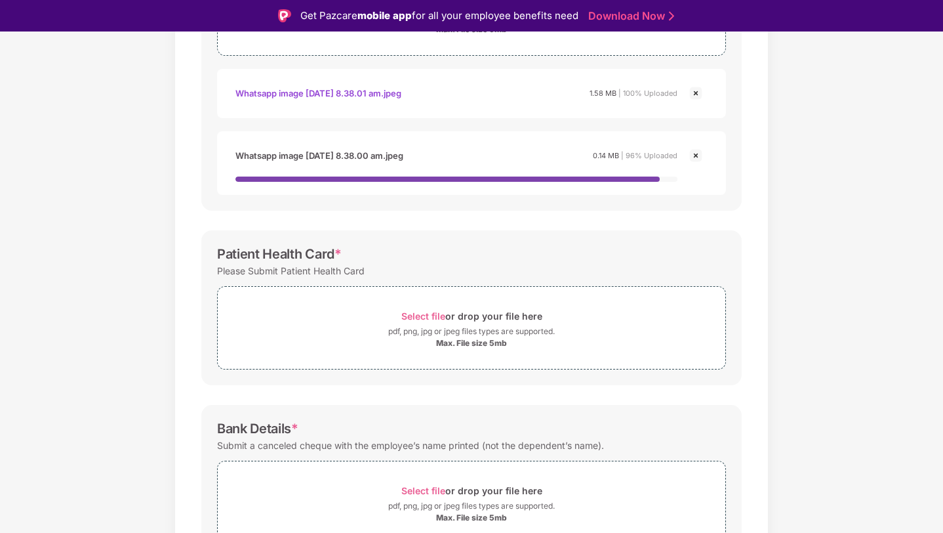
scroll to position [333, 0]
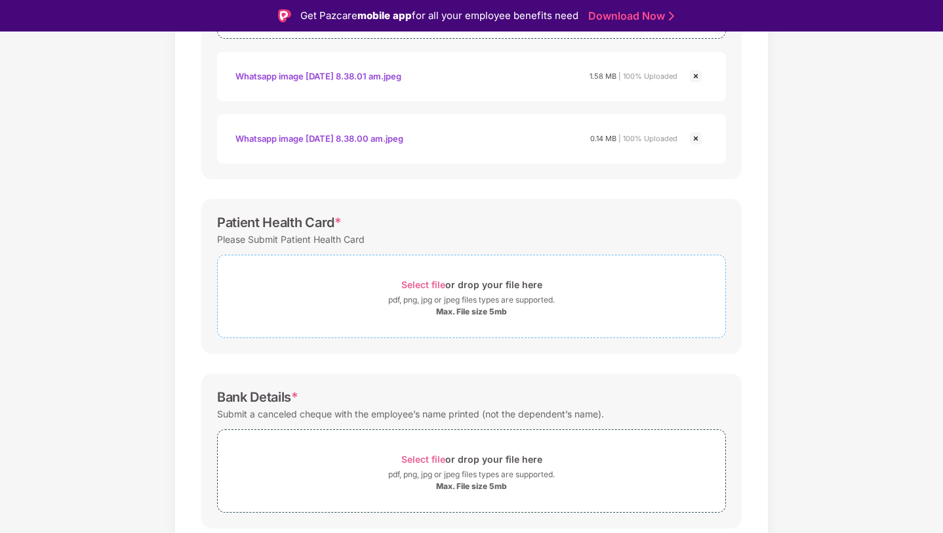
click at [418, 280] on span "Select file" at bounding box center [423, 284] width 44 height 11
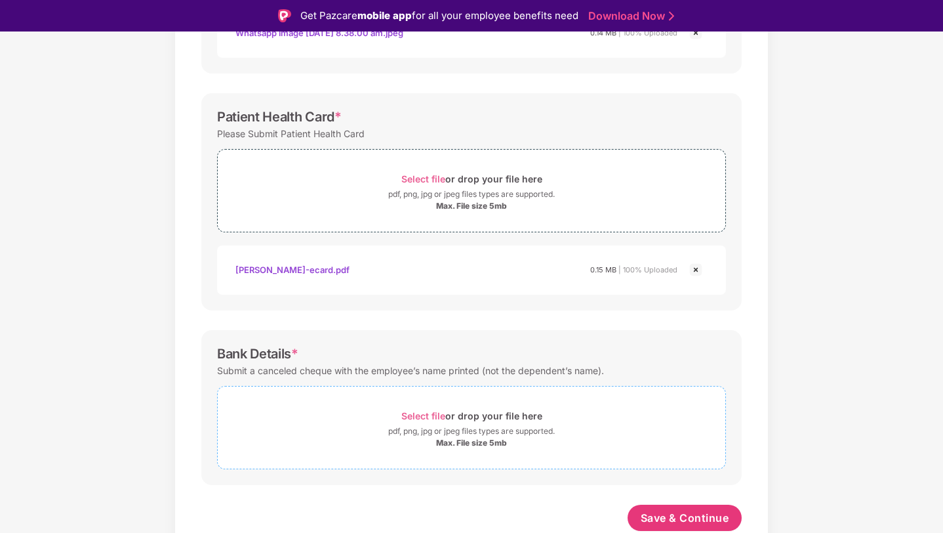
click at [428, 414] on span "Select file" at bounding box center [423, 415] width 44 height 11
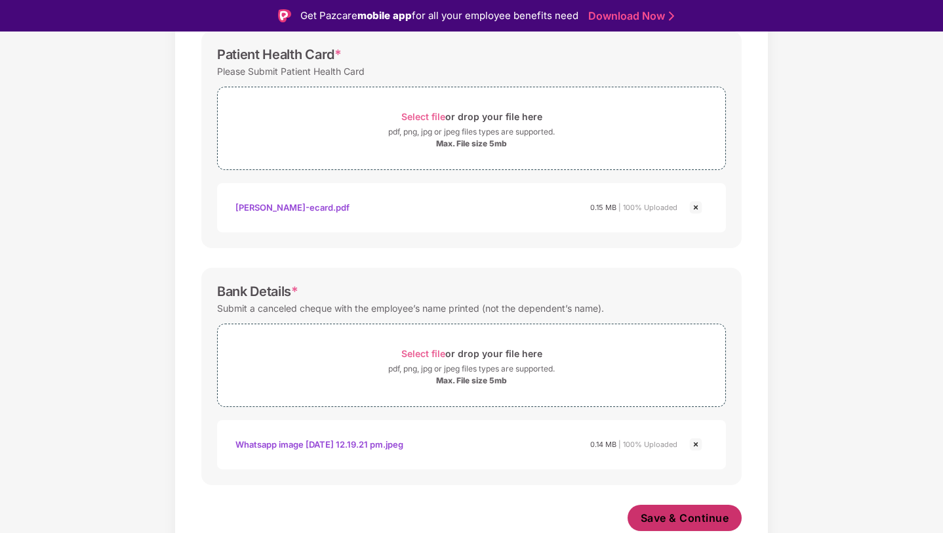
scroll to position [501, 0]
click at [682, 522] on span "Save & Continue" at bounding box center [685, 517] width 89 height 14
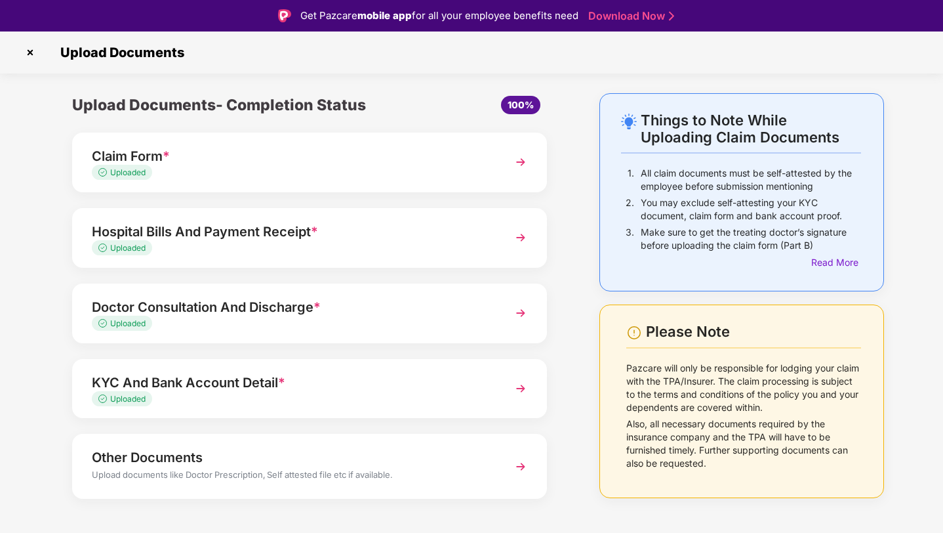
scroll to position [16, 0]
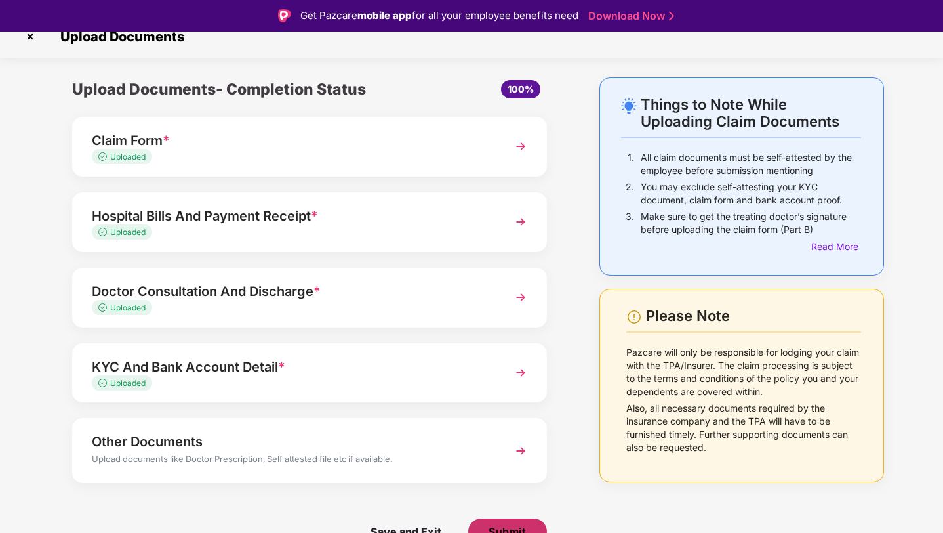
click at [510, 529] on span "Submit" at bounding box center [507, 531] width 37 height 14
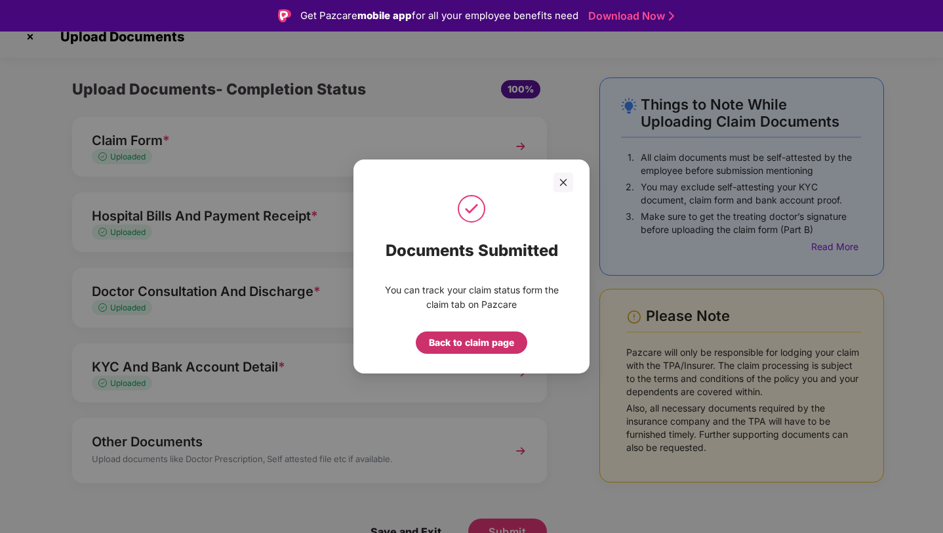
click at [483, 341] on div "Back to claim page" at bounding box center [471, 342] width 85 height 14
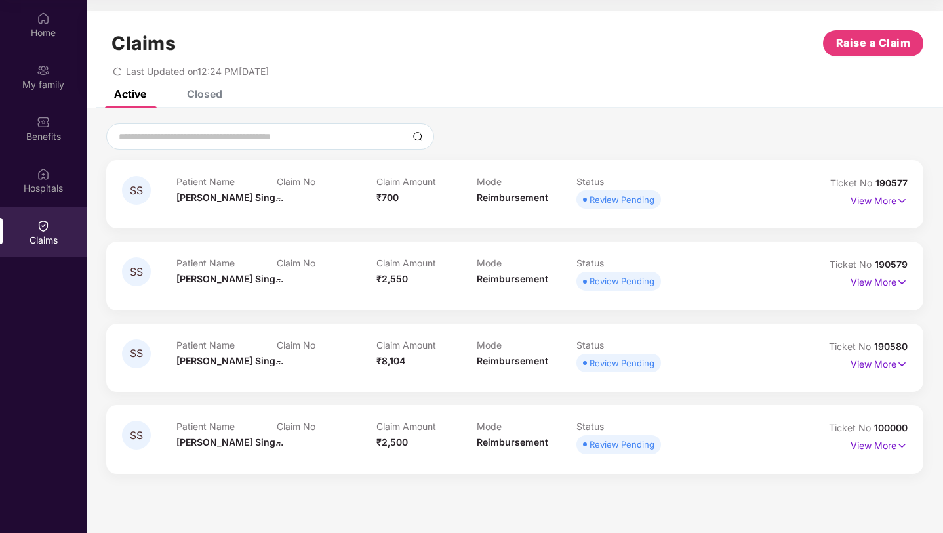
click at [885, 197] on p "View More" at bounding box center [879, 199] width 57 height 18
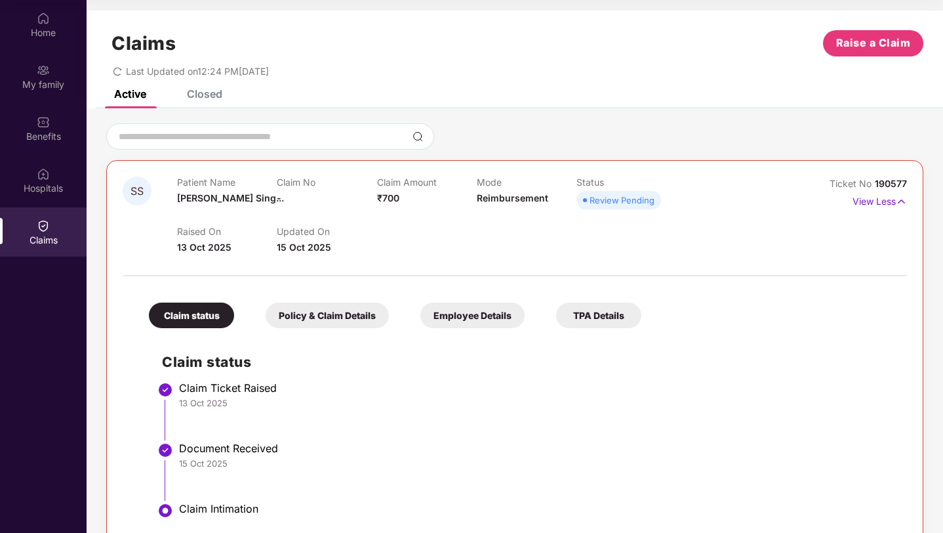
scroll to position [144, 0]
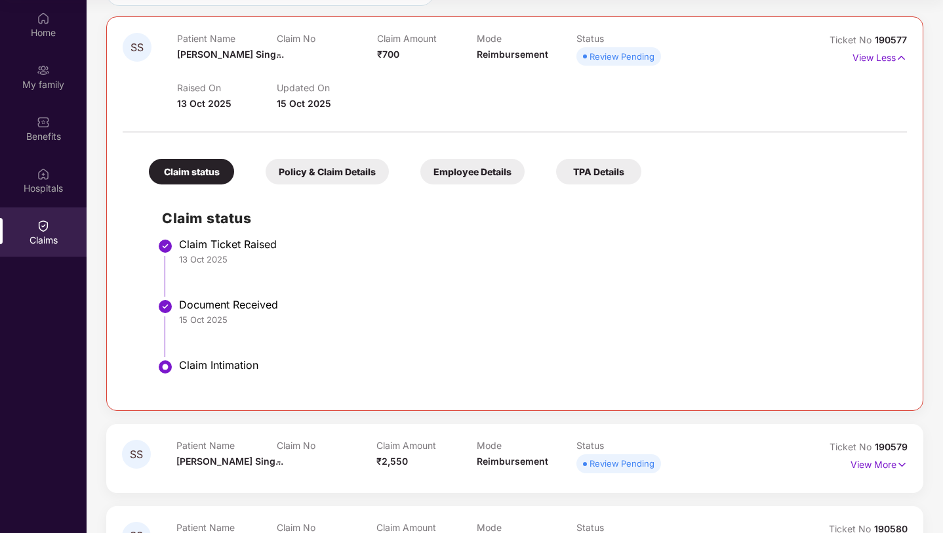
click at [350, 174] on div "Policy & Claim Details" at bounding box center [327, 172] width 123 height 26
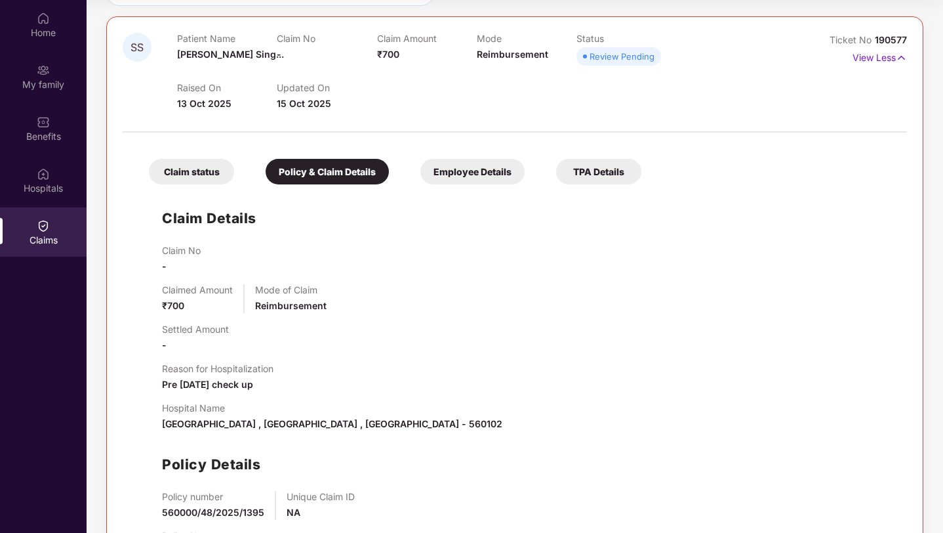
click at [482, 178] on div "Employee Details" at bounding box center [473, 172] width 104 height 26
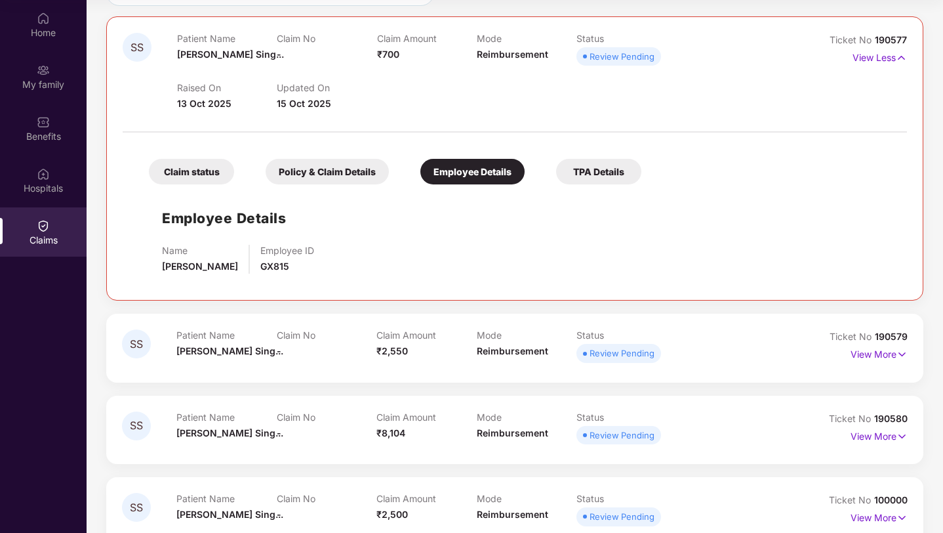
click at [621, 178] on div "TPA Details" at bounding box center [598, 172] width 85 height 26
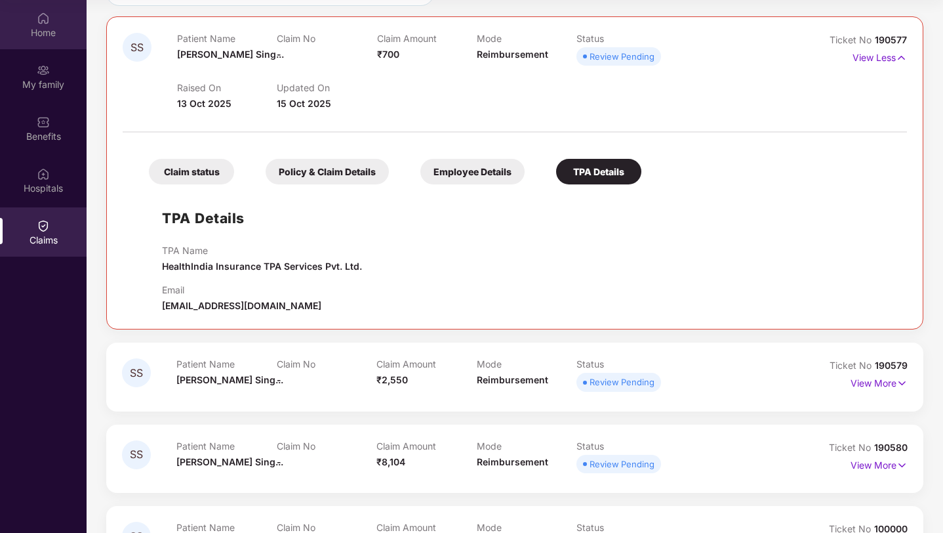
click at [42, 28] on div "Home" at bounding box center [43, 32] width 87 height 13
